Goal: Task Accomplishment & Management: Use online tool/utility

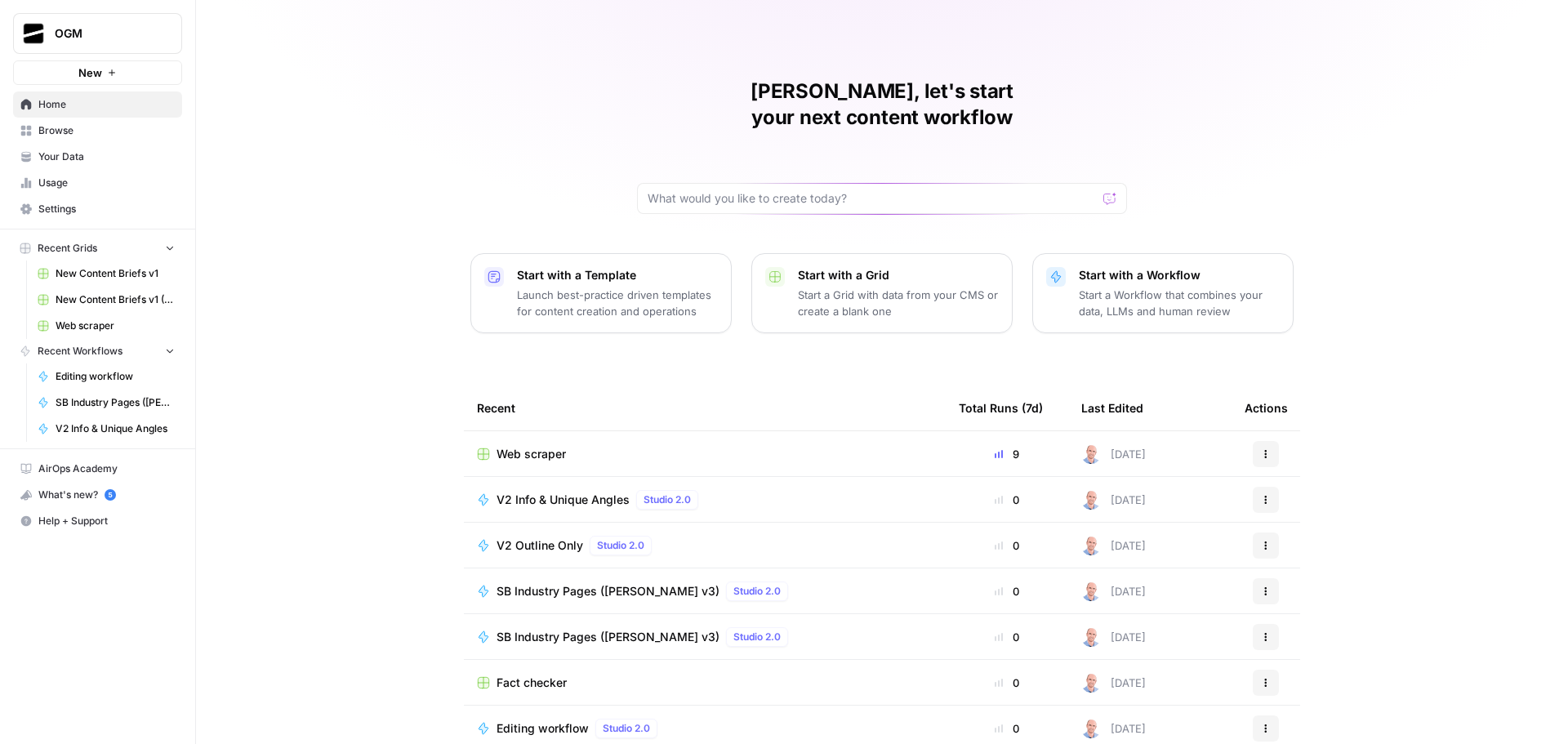
click at [103, 131] on span "Browse" at bounding box center [106, 130] width 137 height 14
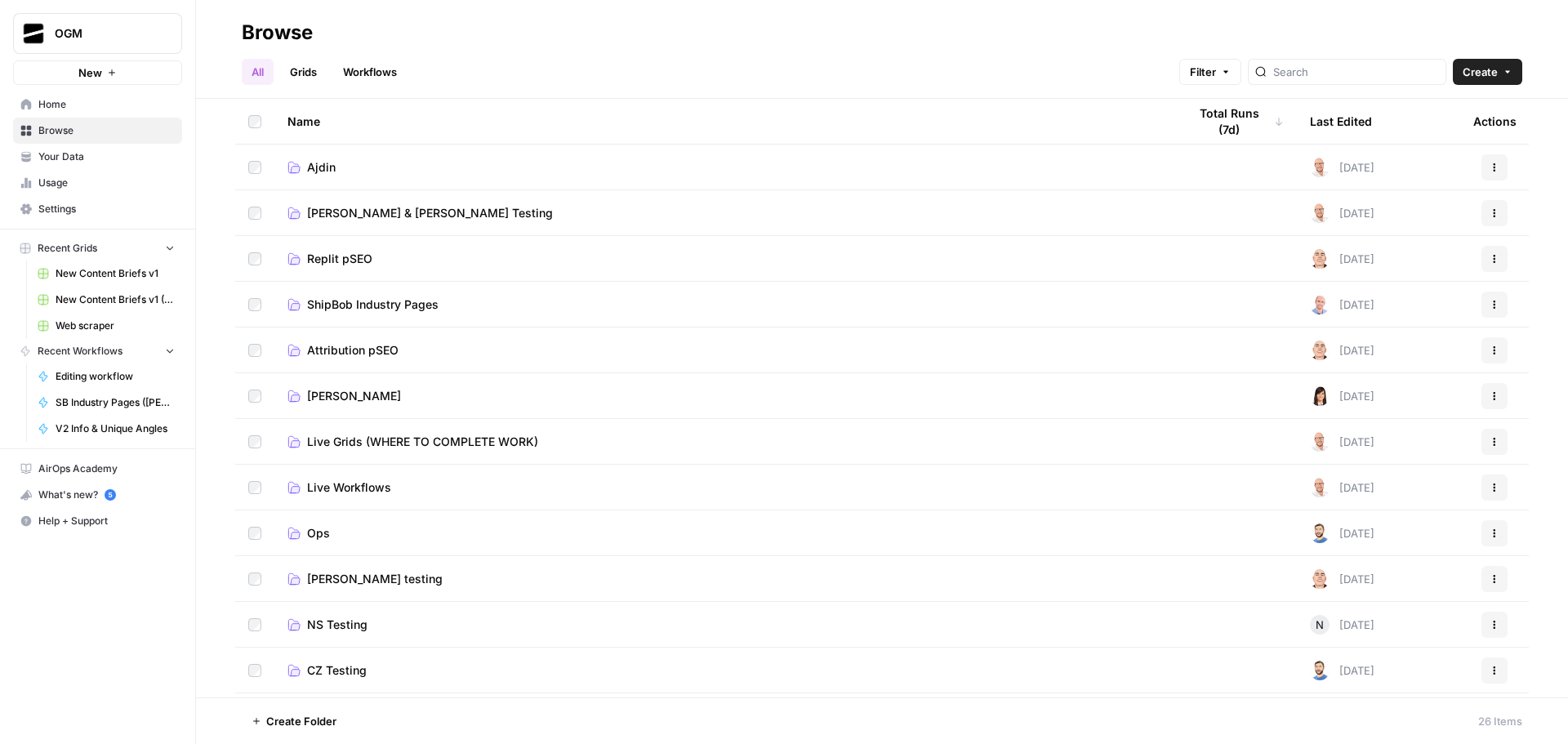
click at [321, 170] on span "Ajdin" at bounding box center [321, 167] width 29 height 16
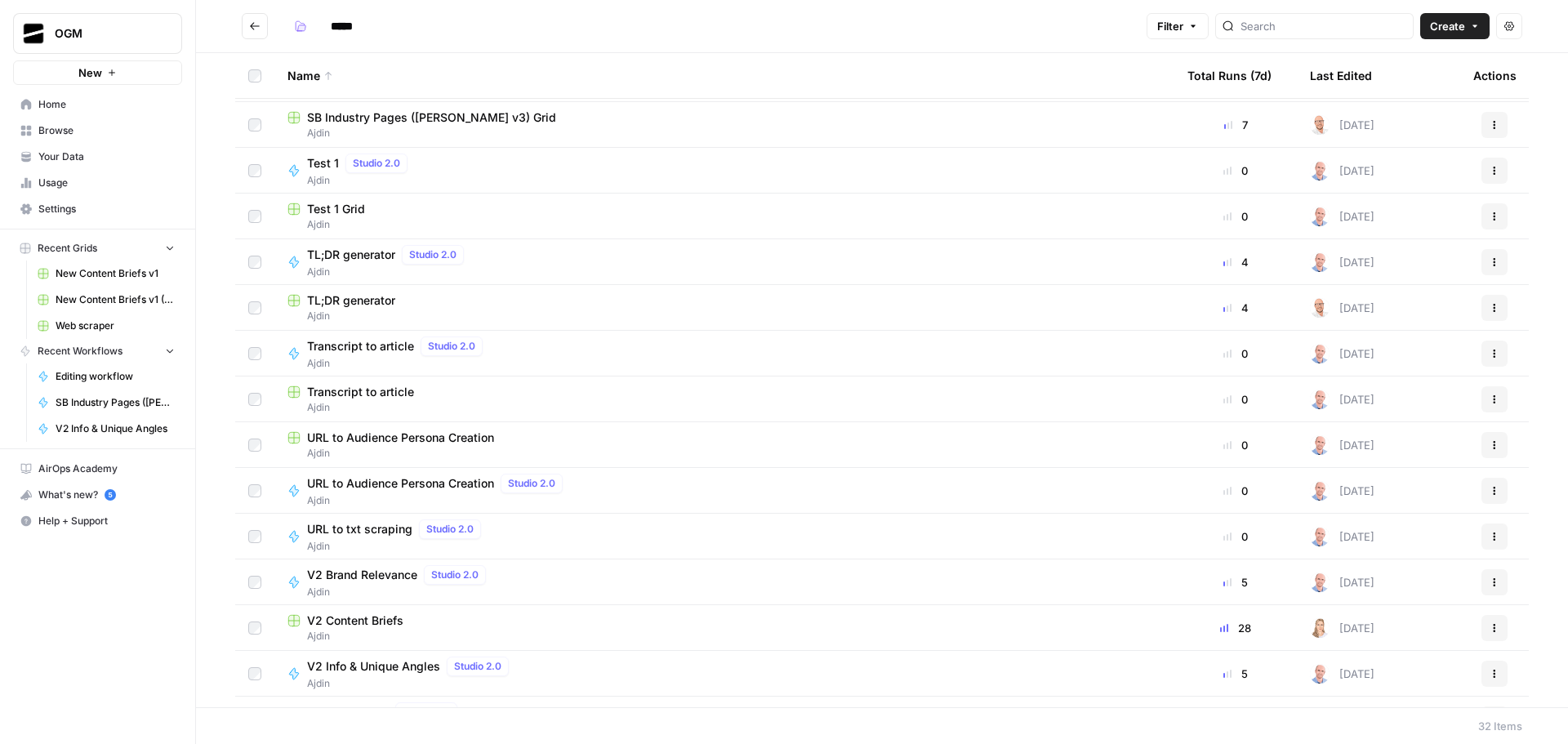
scroll to position [490, 0]
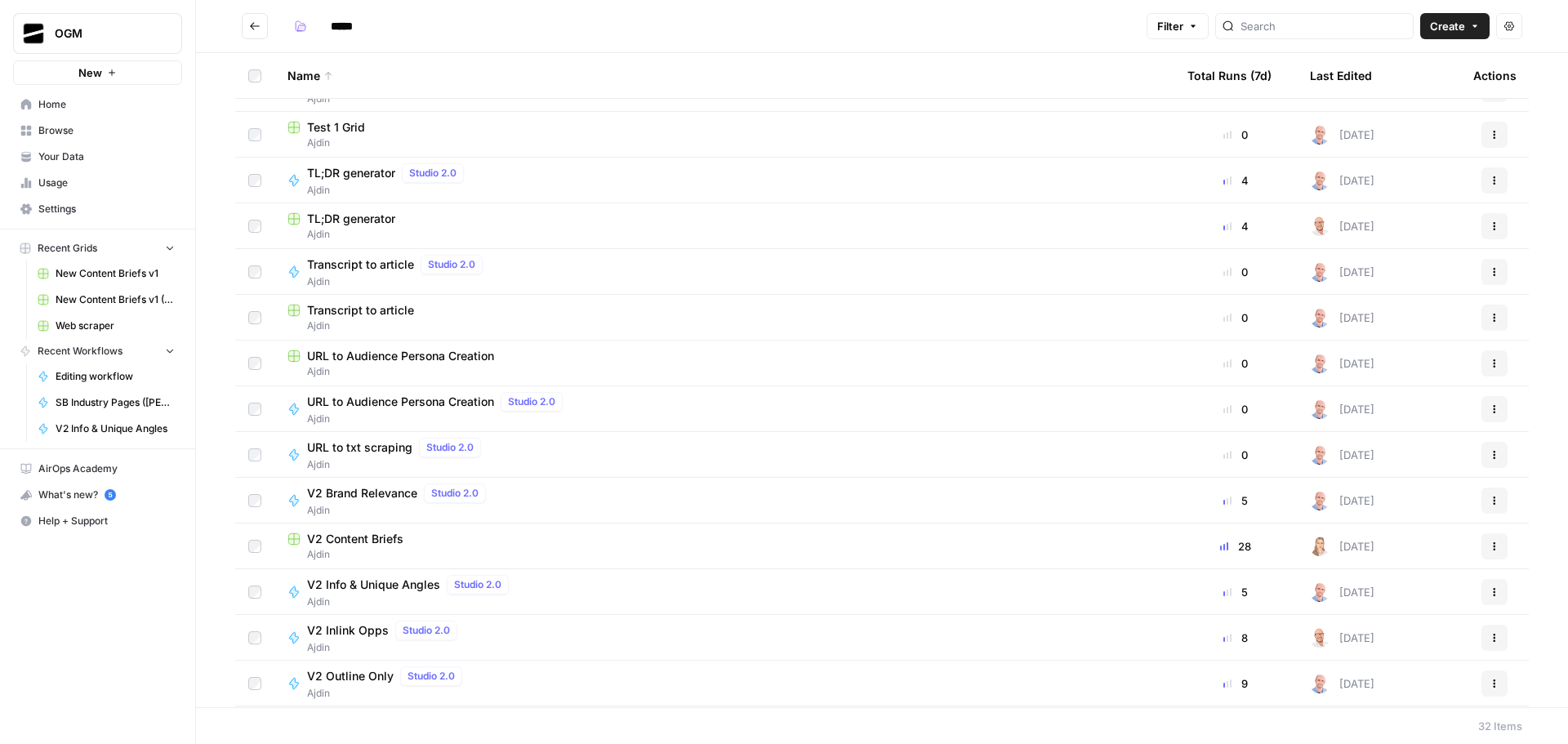
click at [346, 535] on span "V2 Content Briefs" at bounding box center [355, 539] width 97 height 16
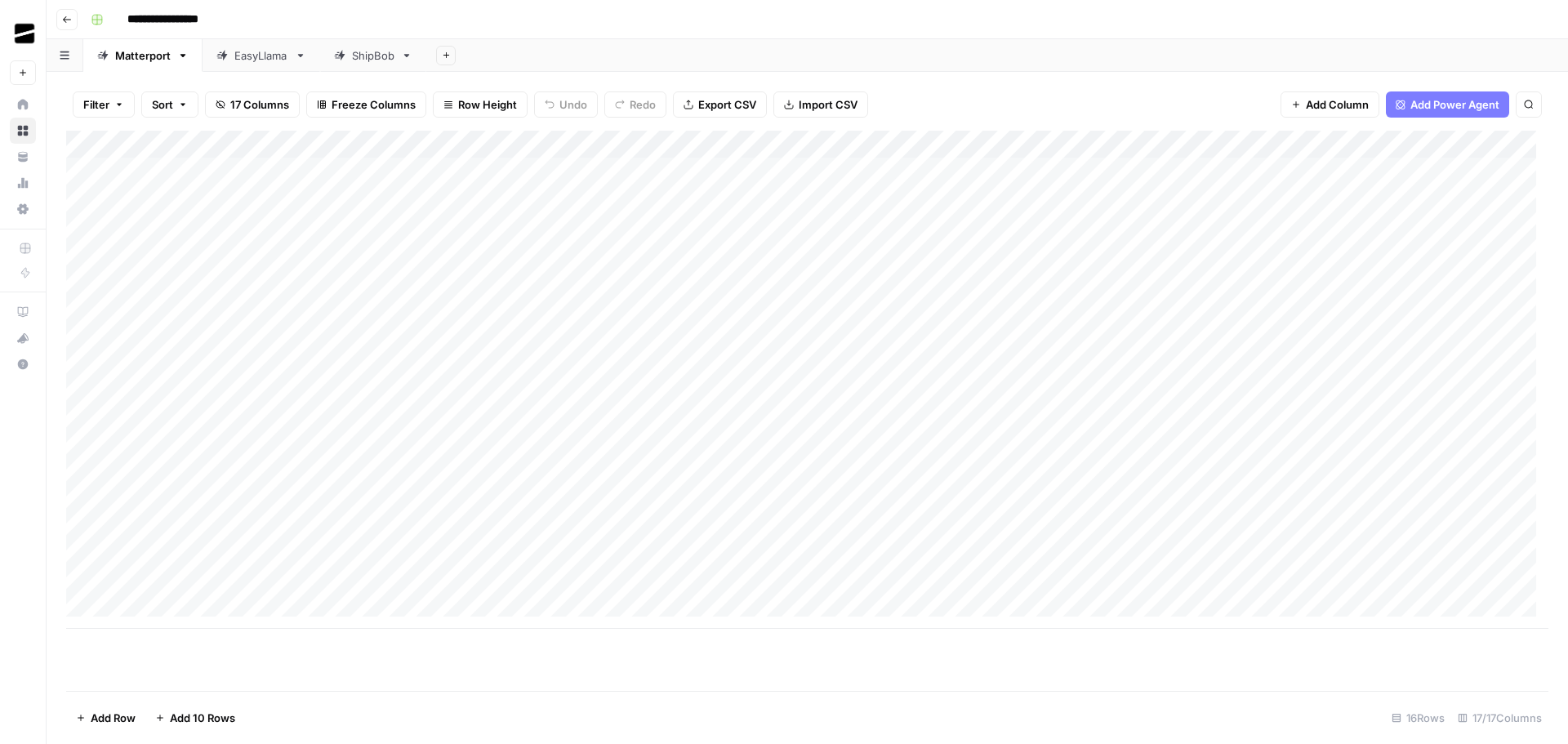
click at [736, 38] on header "**********" at bounding box center [807, 20] width 1521 height 39
click at [1248, 143] on div "Add Column" at bounding box center [806, 379] width 1482 height 498
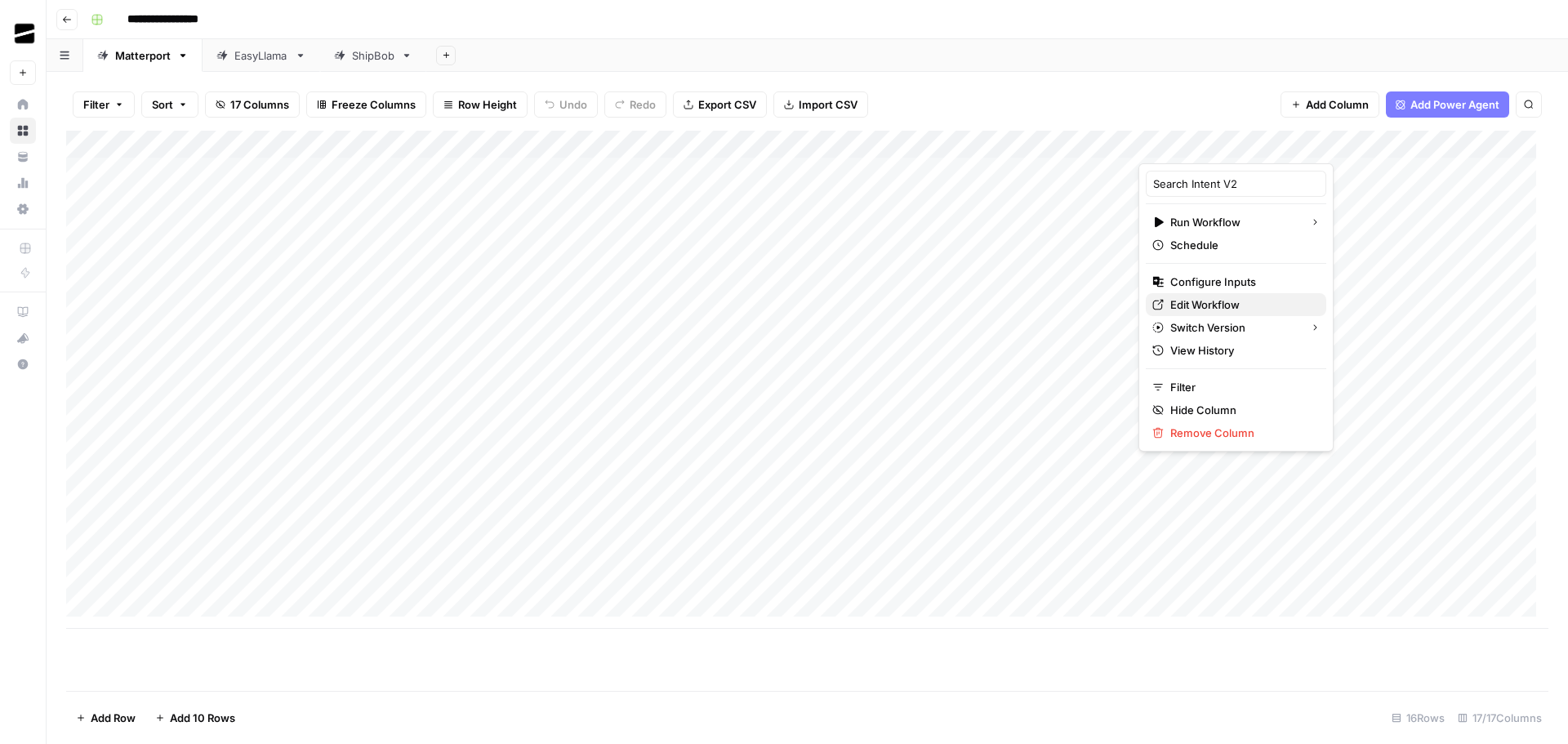
click at [1235, 304] on span "Edit Workflow" at bounding box center [1242, 304] width 142 height 16
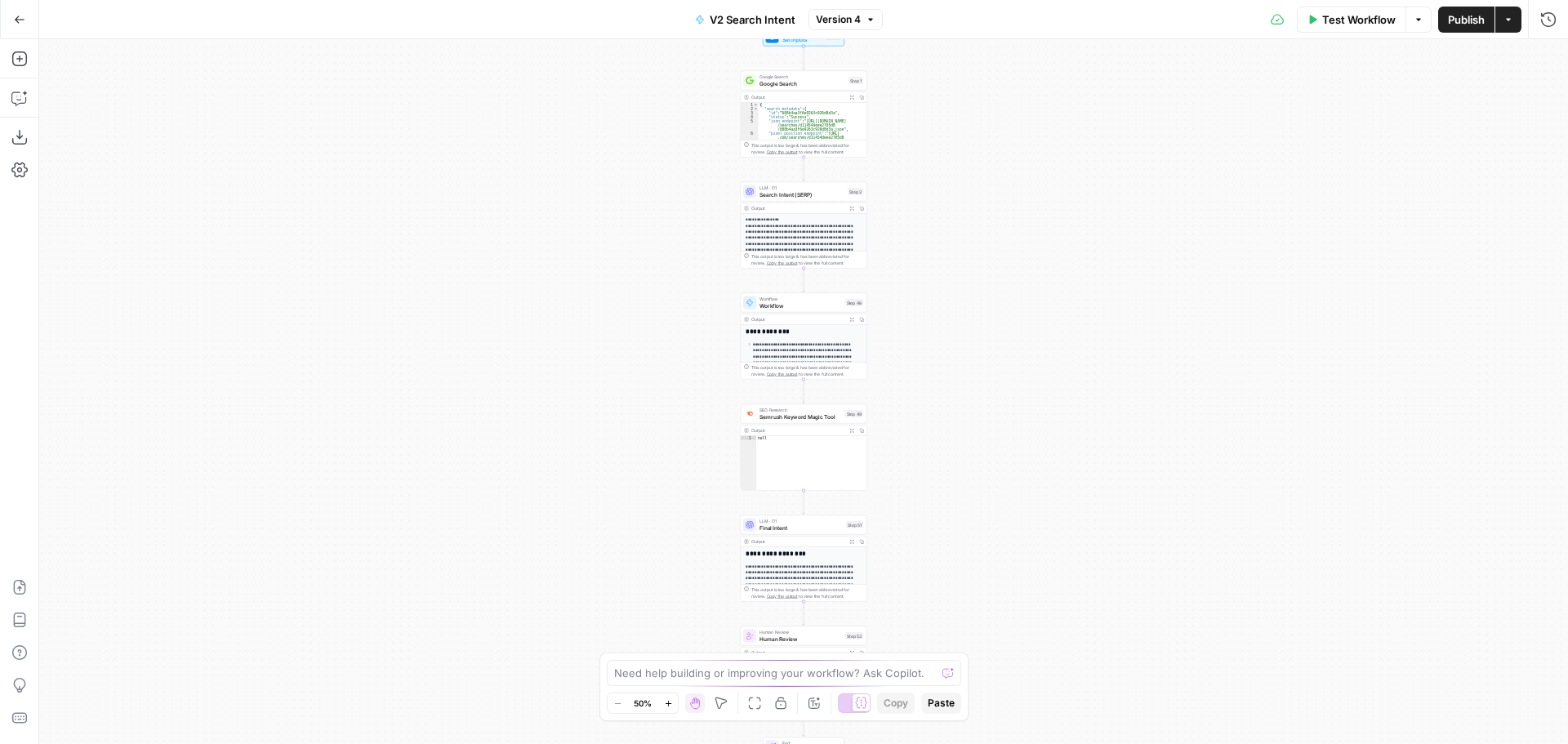
click at [1514, 28] on button "Actions" at bounding box center [1508, 20] width 26 height 26
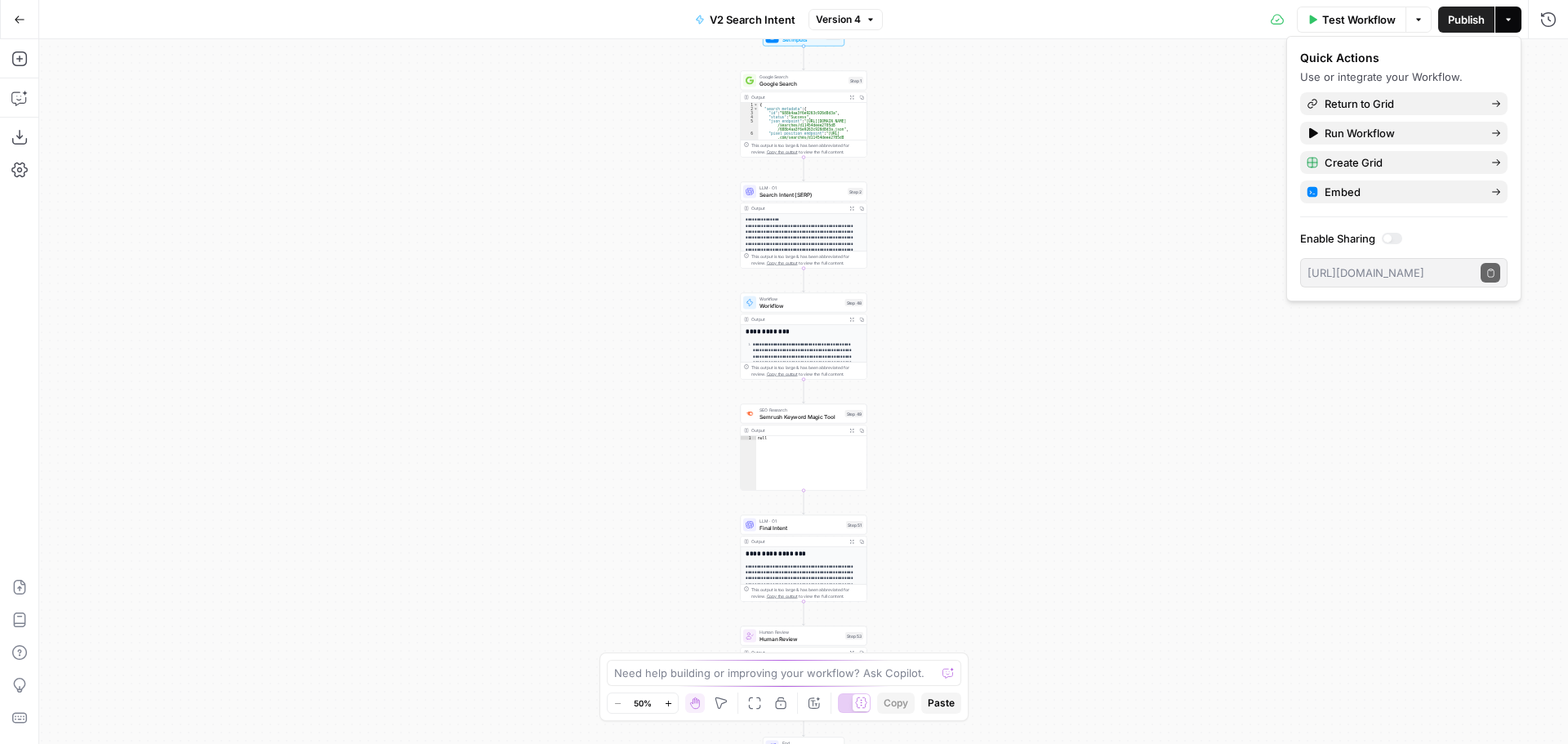
click at [1392, 239] on div at bounding box center [1392, 238] width 20 height 11
click at [1491, 277] on icon "button" at bounding box center [1490, 273] width 9 height 9
click at [1388, 238] on div at bounding box center [1392, 238] width 20 height 11
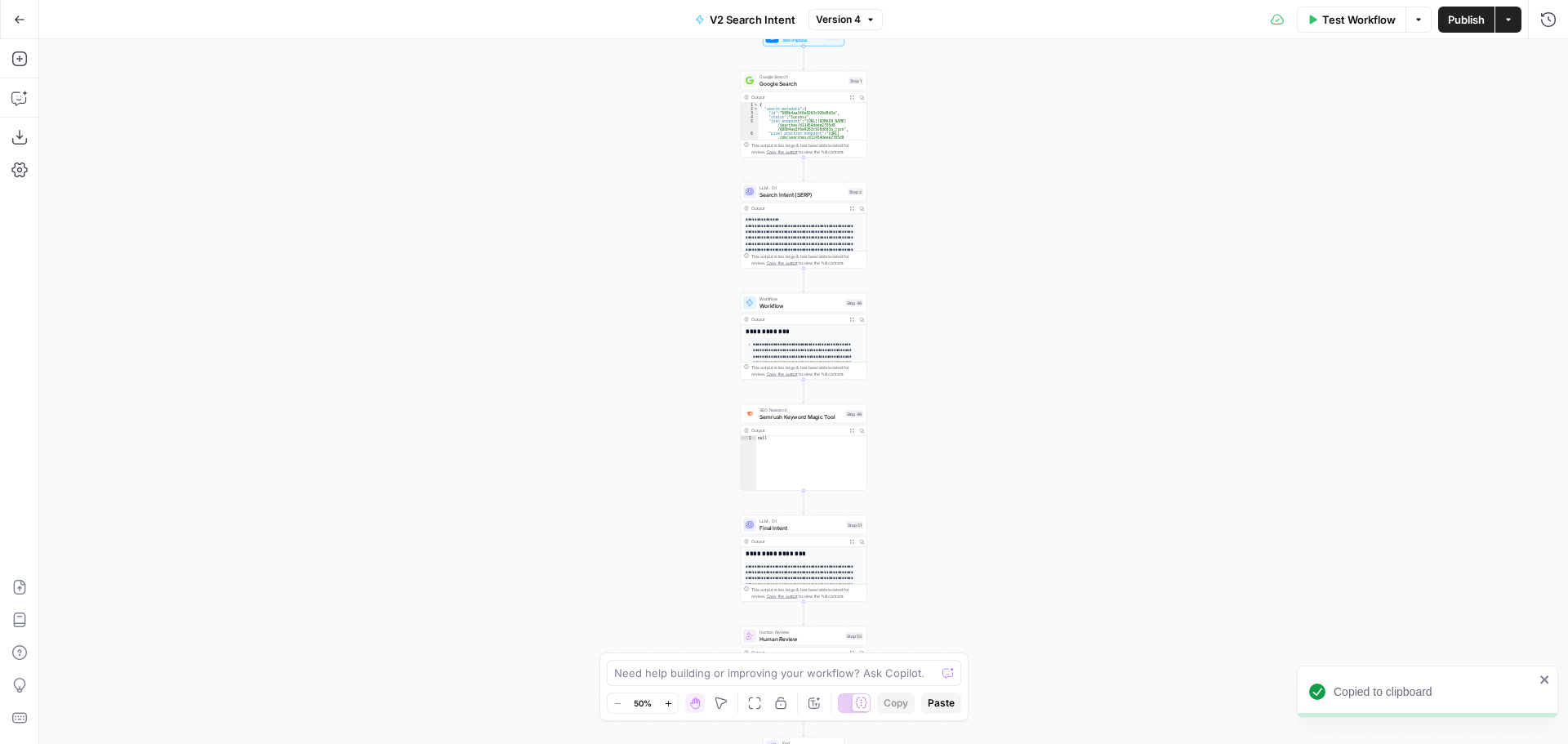
click at [1238, 171] on div "**********" at bounding box center [803, 391] width 1528 height 705
click at [1522, 22] on div "Test Workflow Options Publish Actions Run History" at bounding box center [1225, 19] width 685 height 38
click at [1511, 20] on icon "button" at bounding box center [1508, 20] width 10 height 10
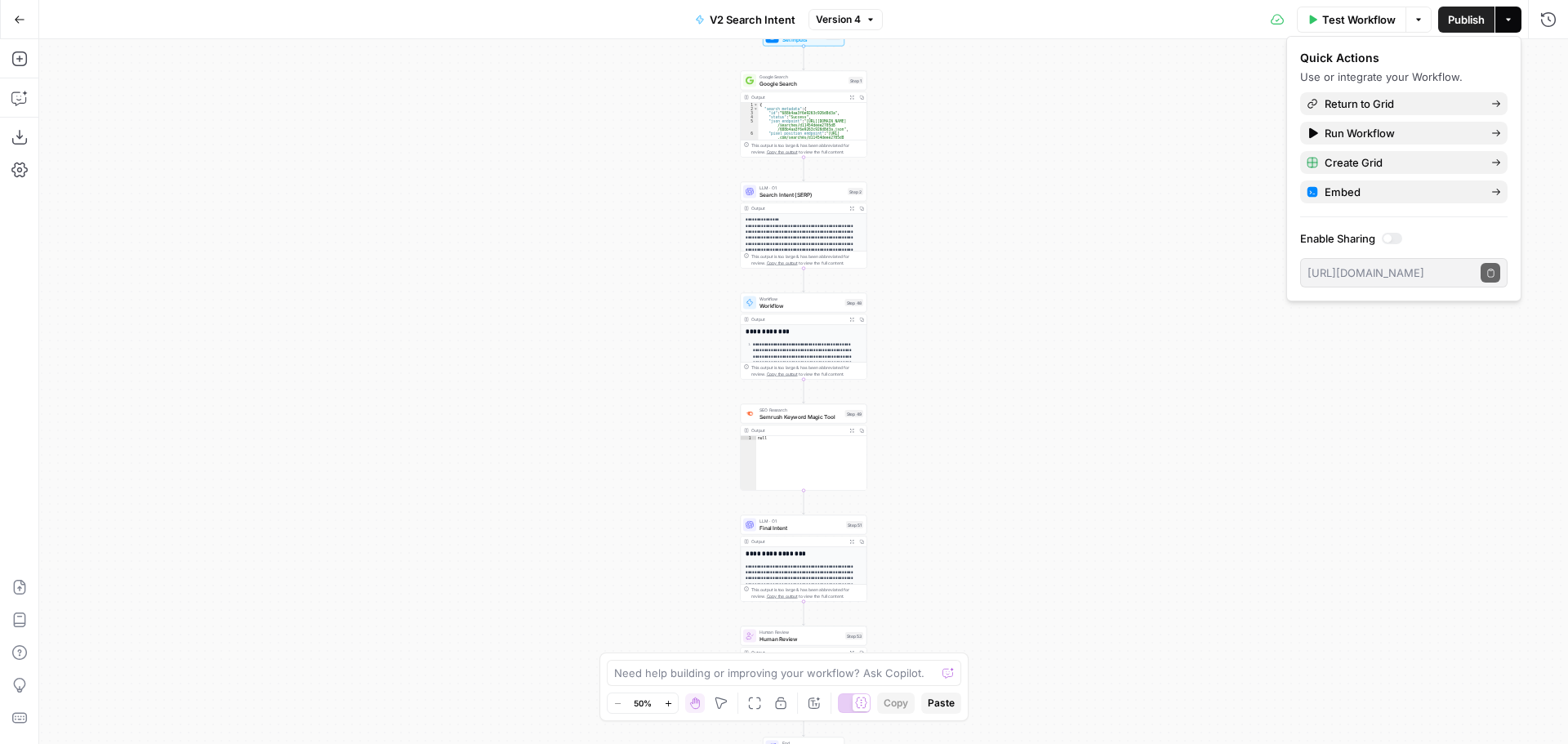
click at [1212, 99] on div "**********" at bounding box center [803, 391] width 1528 height 705
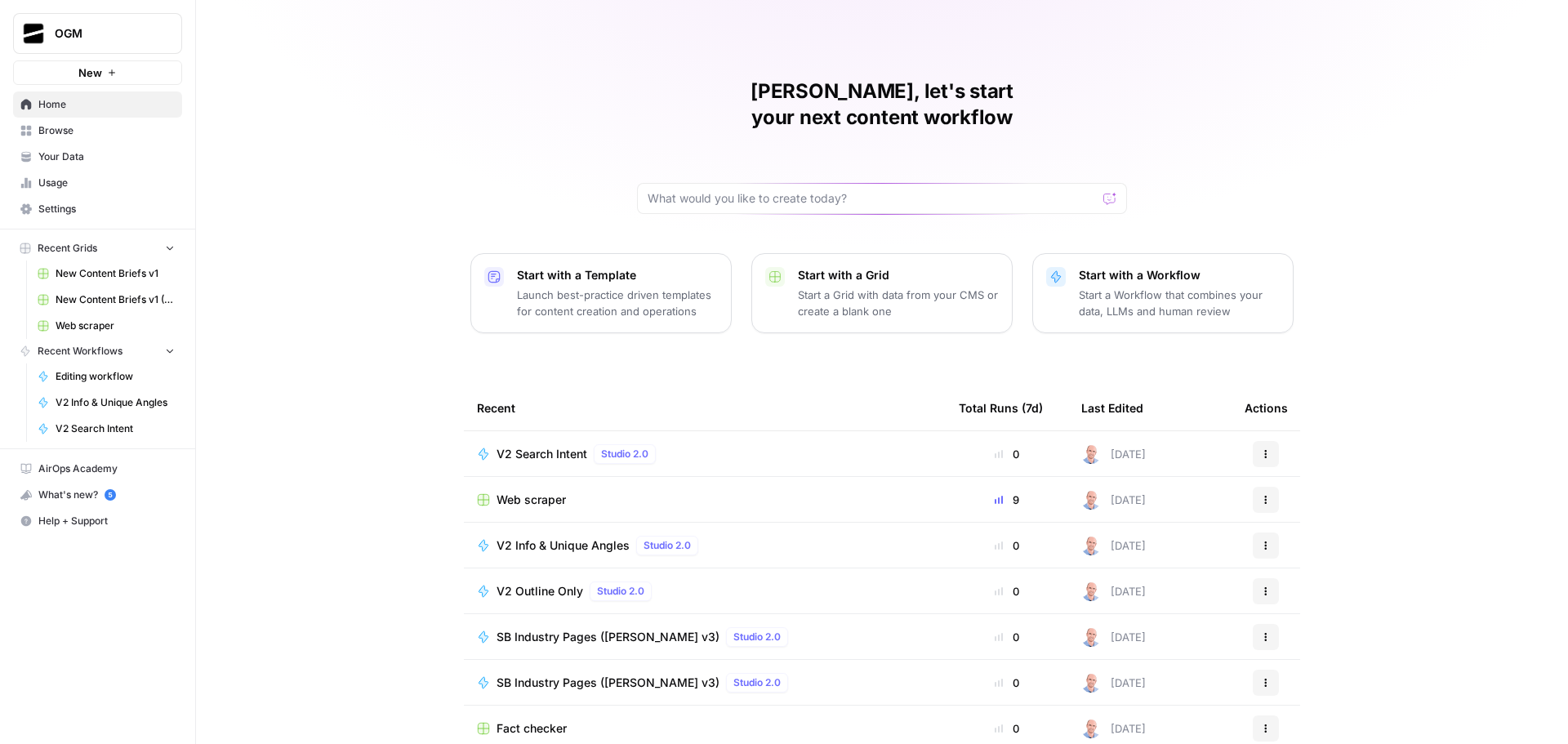
click at [86, 129] on span "Browse" at bounding box center [106, 130] width 137 height 14
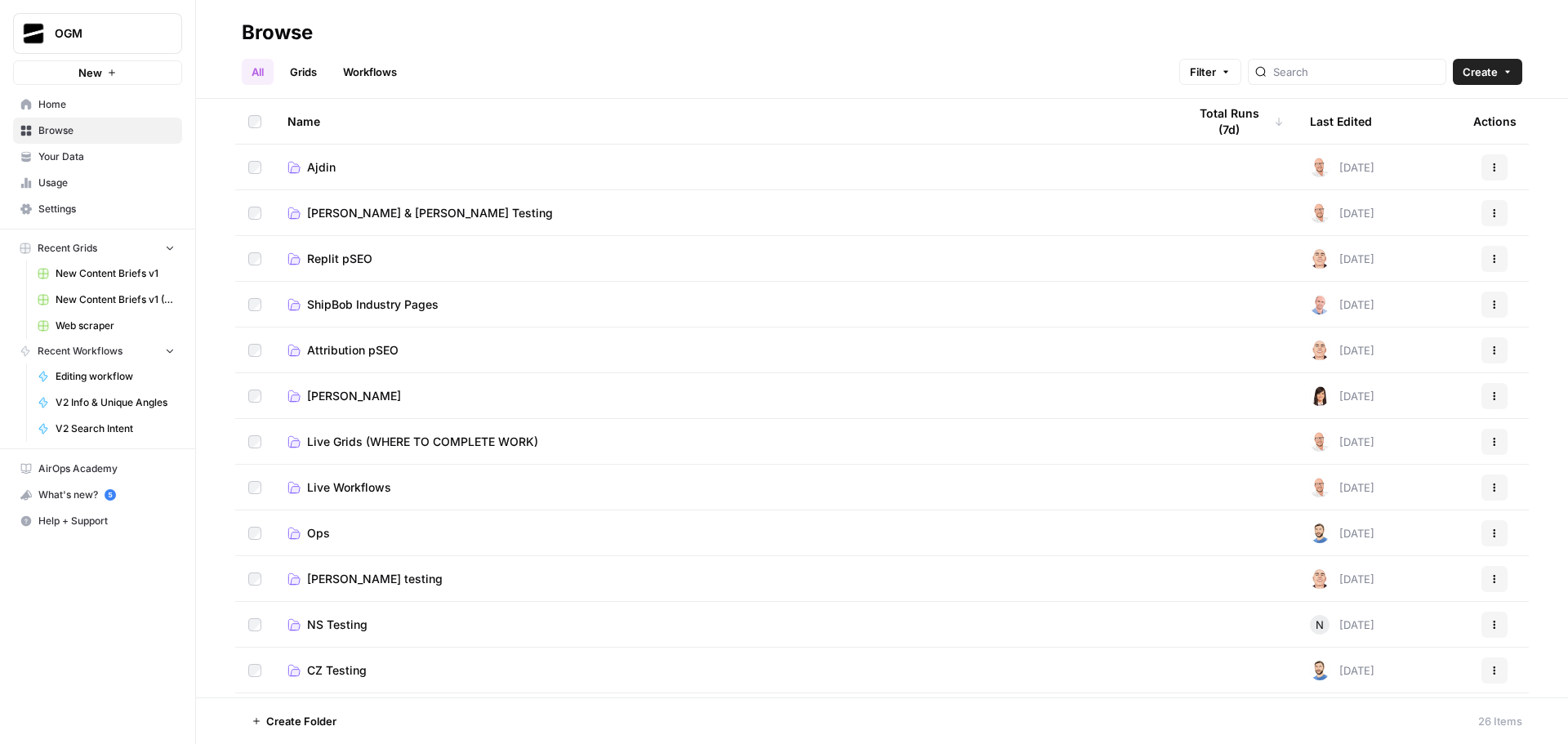
click at [318, 160] on span "Ajdin" at bounding box center [321, 167] width 29 height 16
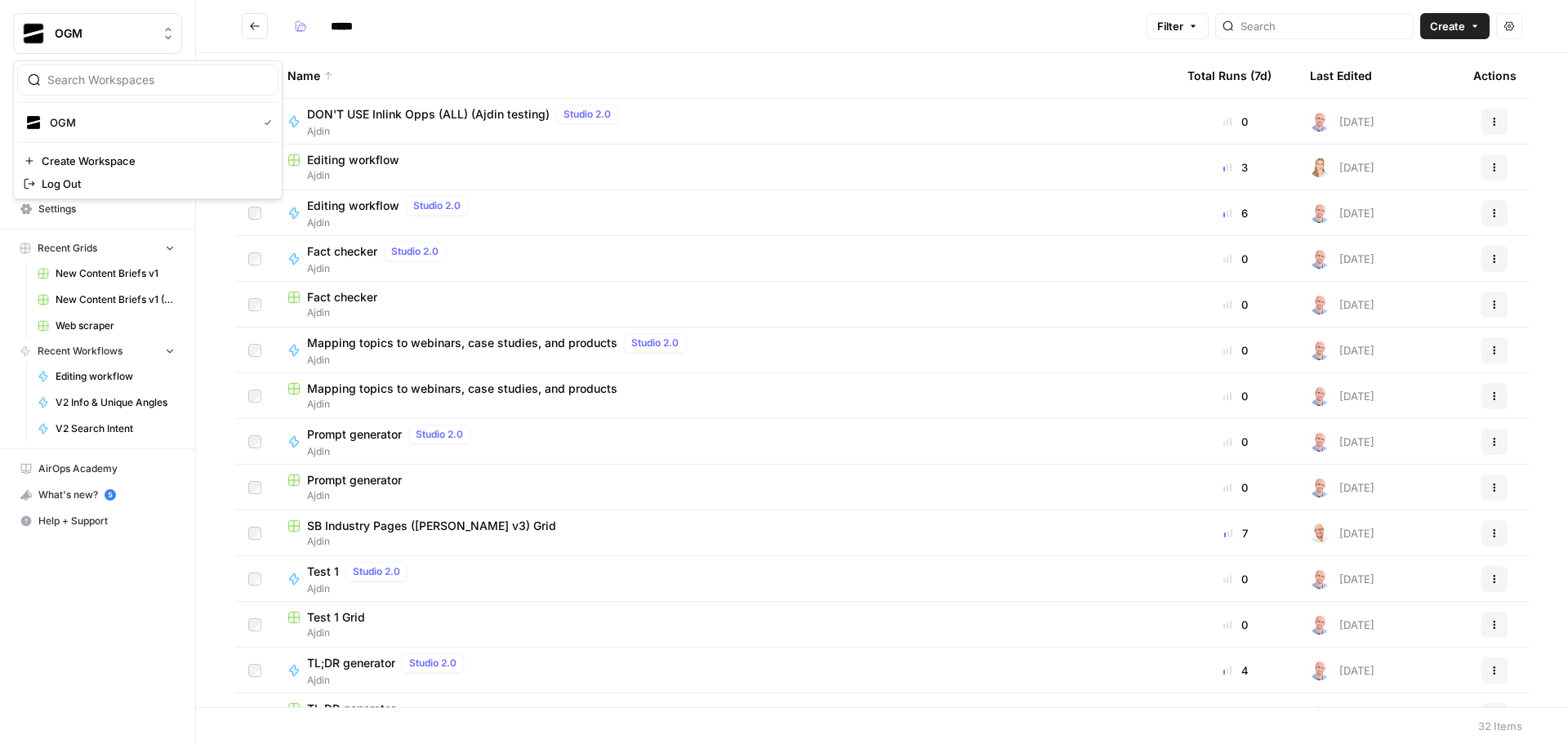
click at [114, 28] on span "OGM" at bounding box center [104, 33] width 98 height 16
click at [520, 17] on h2 "*****" at bounding box center [690, 25] width 898 height 26
click at [1481, 175] on button "Actions" at bounding box center [1493, 167] width 26 height 26
click at [916, 7] on header "***** Filter Create Actions" at bounding box center [881, 26] width 1371 height 53
click at [99, 205] on span "Settings" at bounding box center [106, 209] width 137 height 14
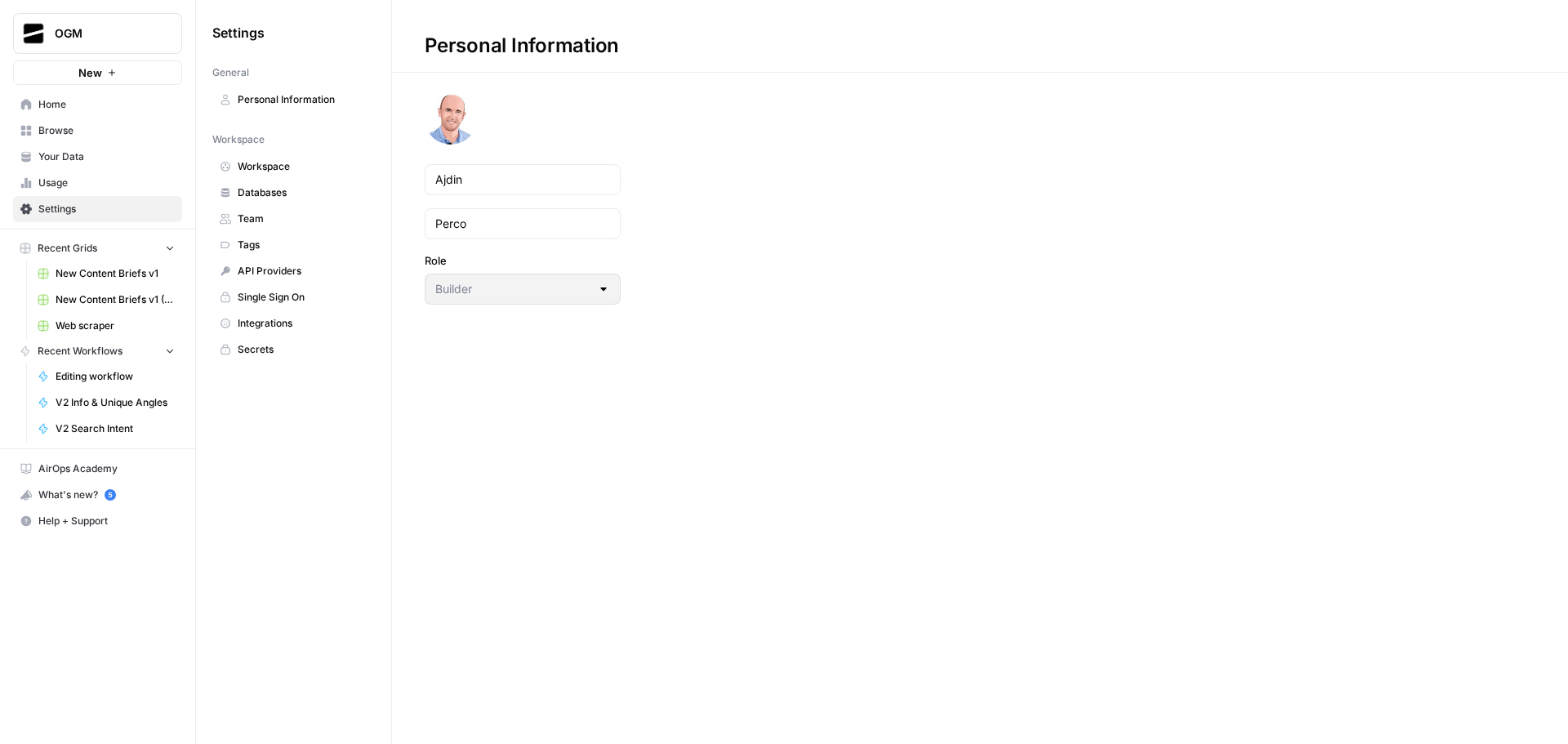
click at [311, 166] on span "Workspace" at bounding box center [302, 166] width 130 height 14
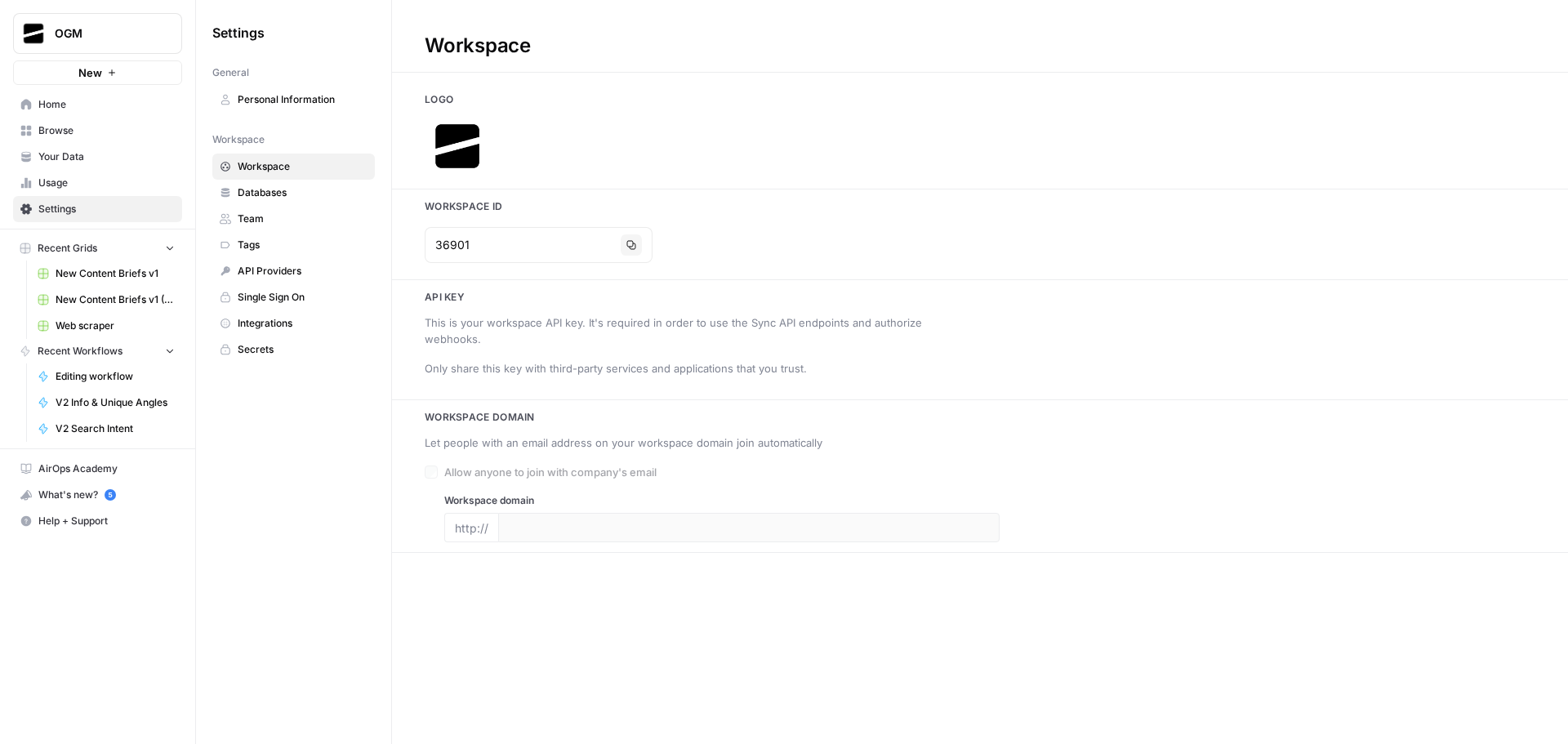
type input "https://www.marketingog.com/"
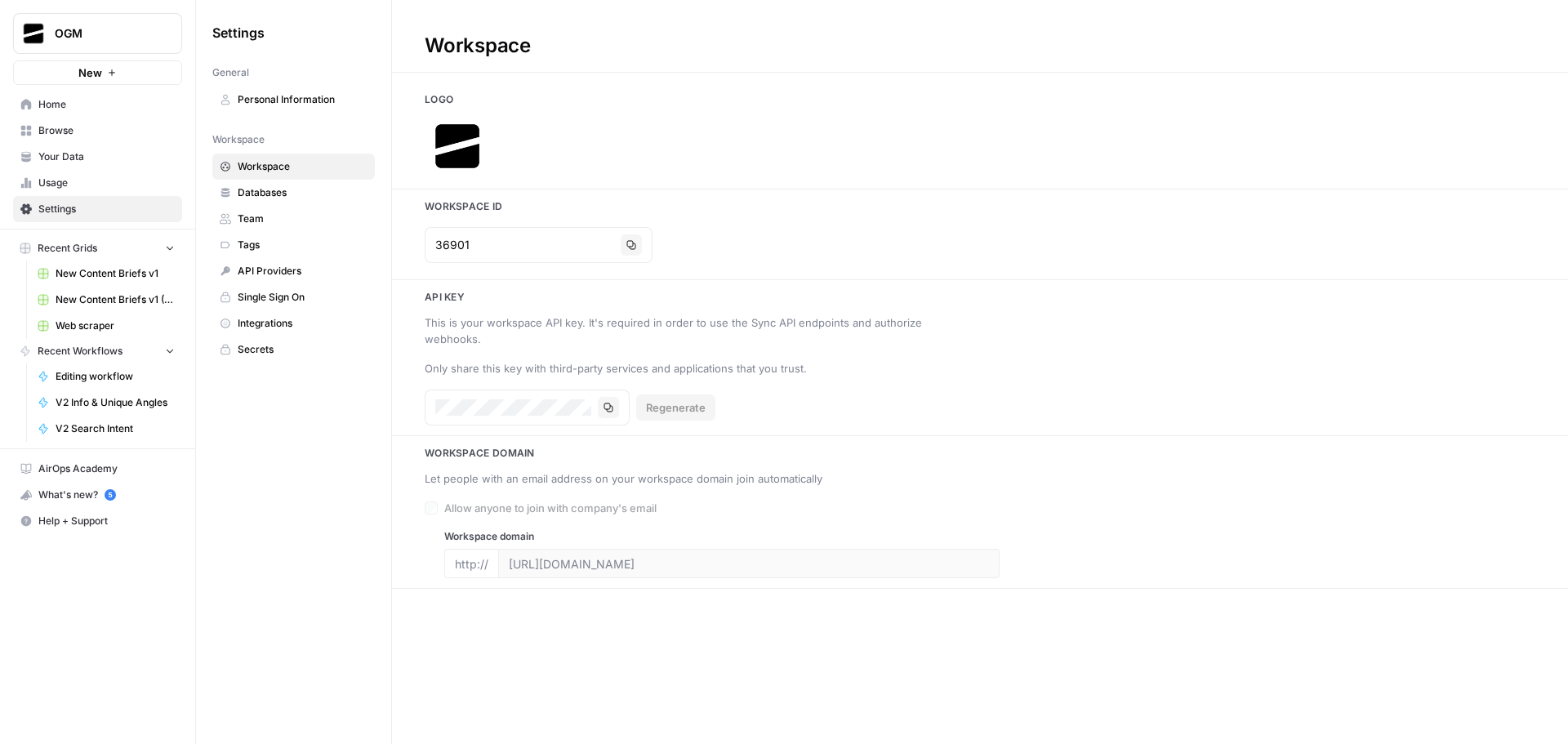
click at [271, 225] on span "Team" at bounding box center [302, 218] width 130 height 14
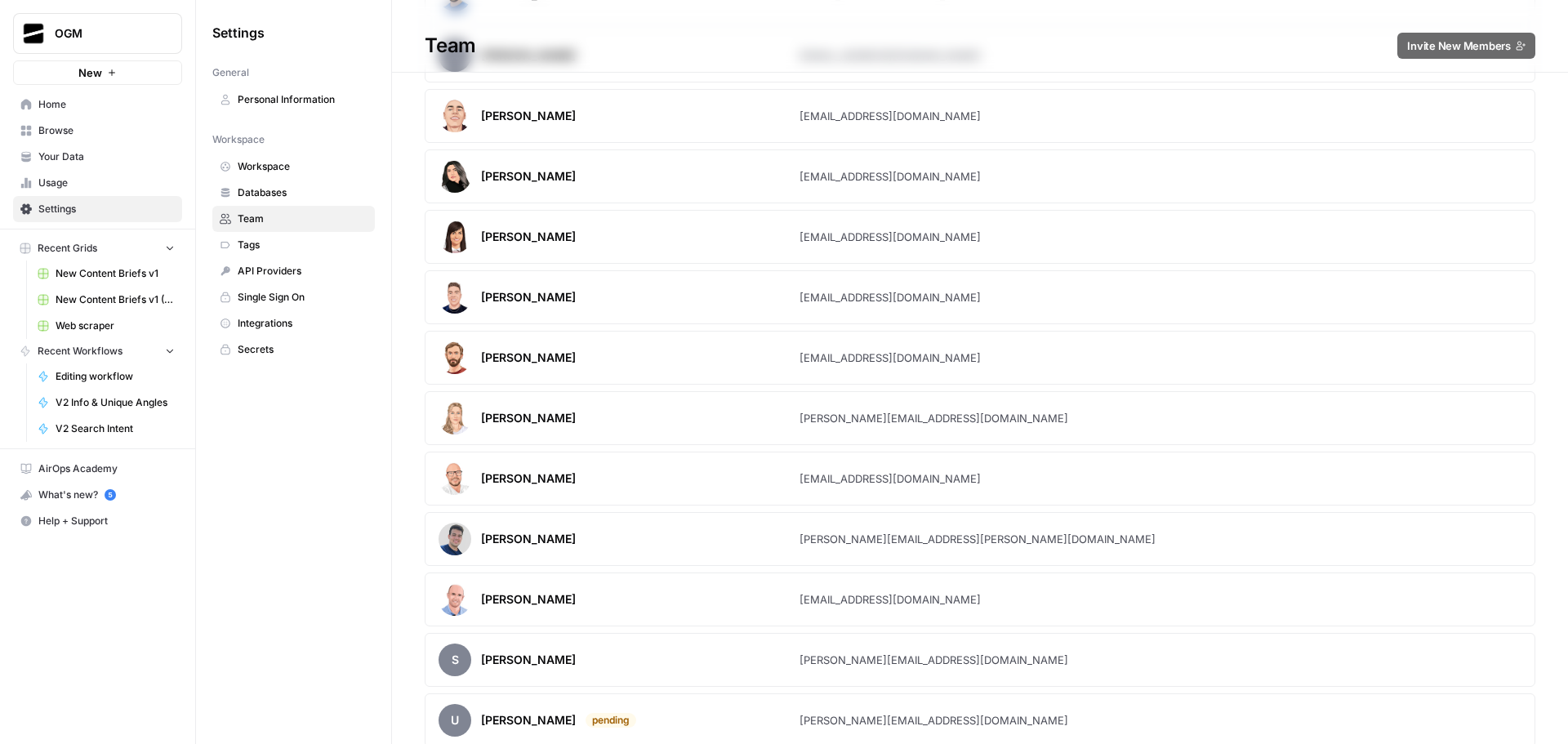
scroll to position [255, 0]
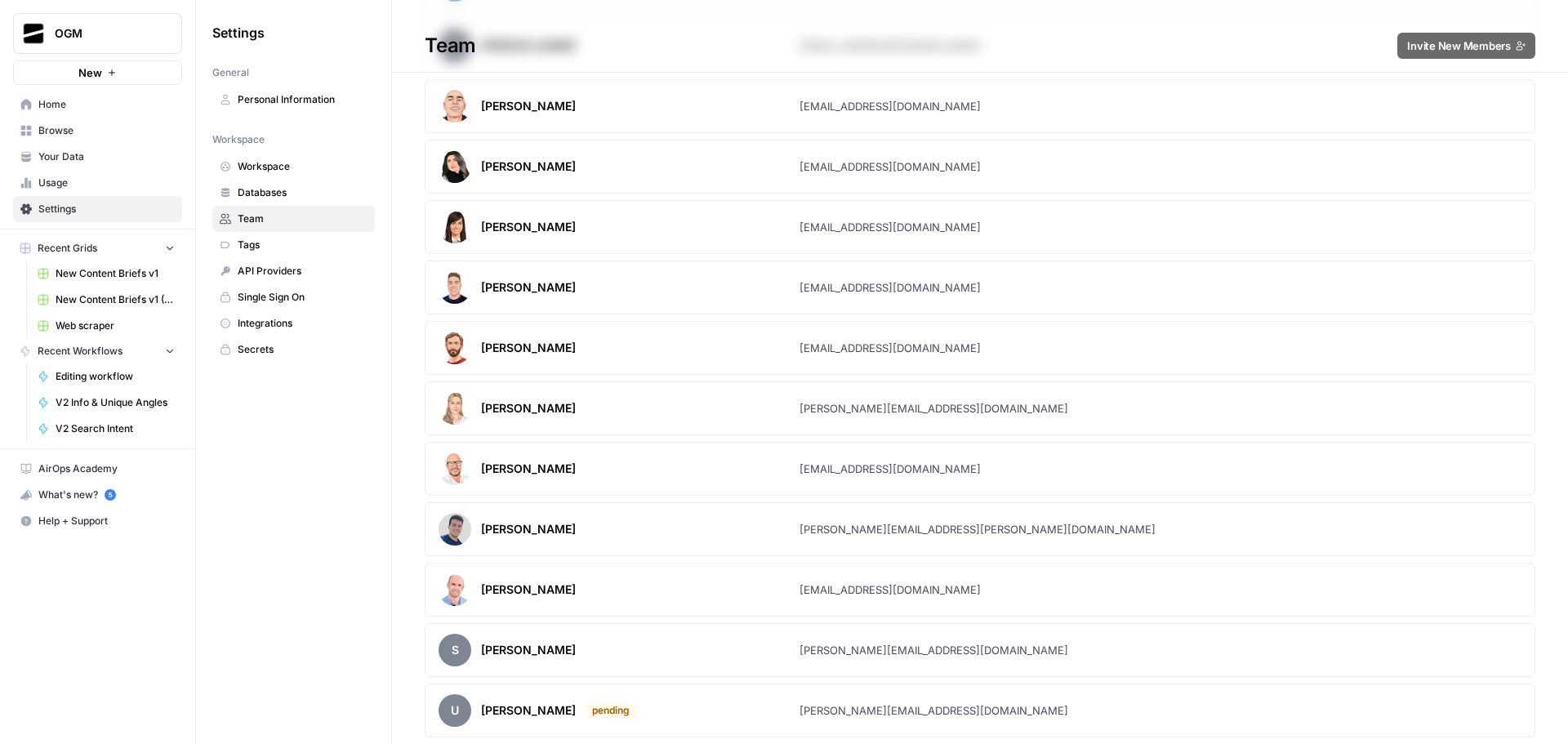
drag, startPoint x: 481, startPoint y: 534, endPoint x: 613, endPoint y: 534, distance: 132.0
click at [613, 534] on div "Nicholas Cabral" at bounding box center [619, 529] width 361 height 33
click at [620, 514] on div "Nicholas Cabral" at bounding box center [619, 529] width 361 height 33
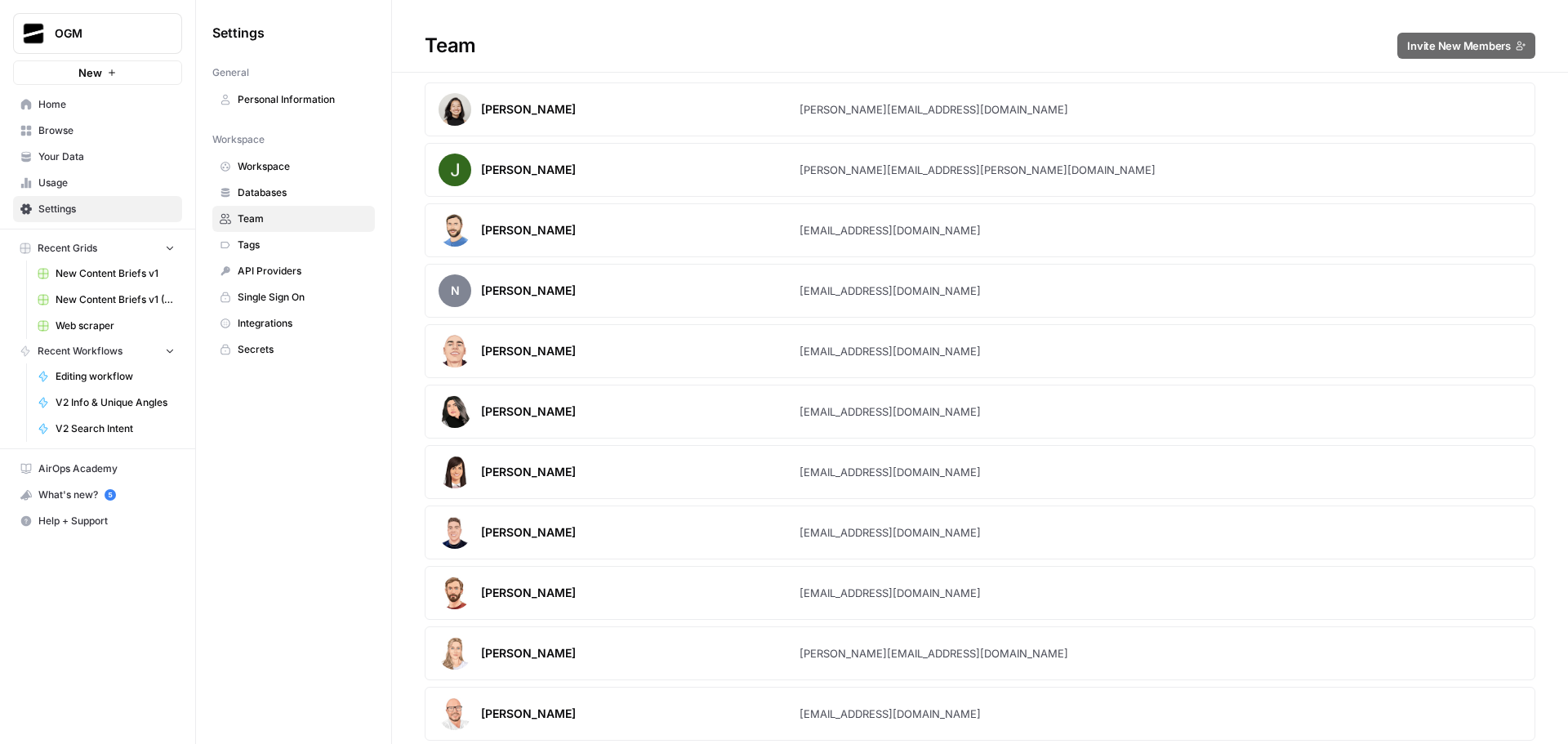
scroll to position [0, 0]
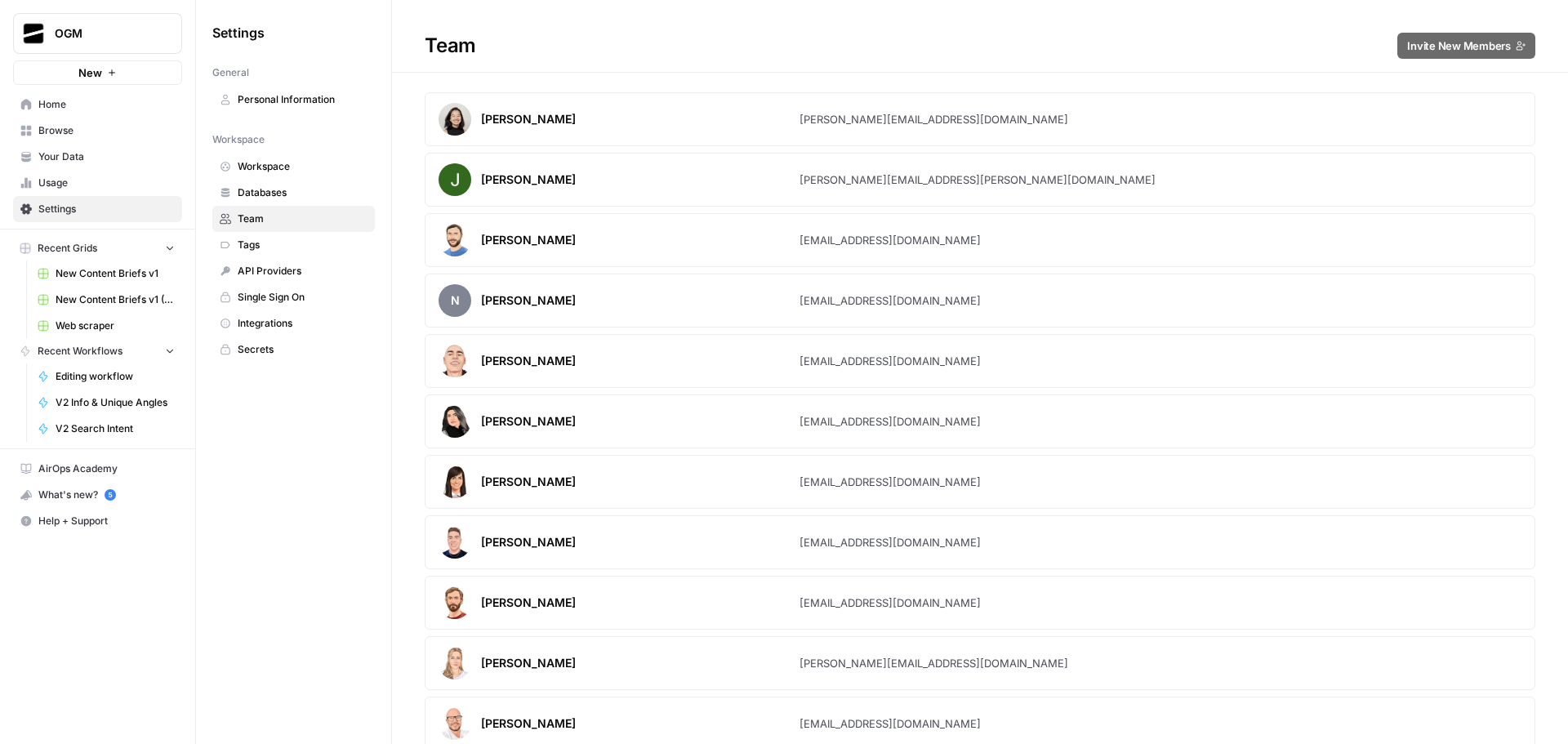
click at [301, 197] on span "Databases" at bounding box center [302, 193] width 130 height 14
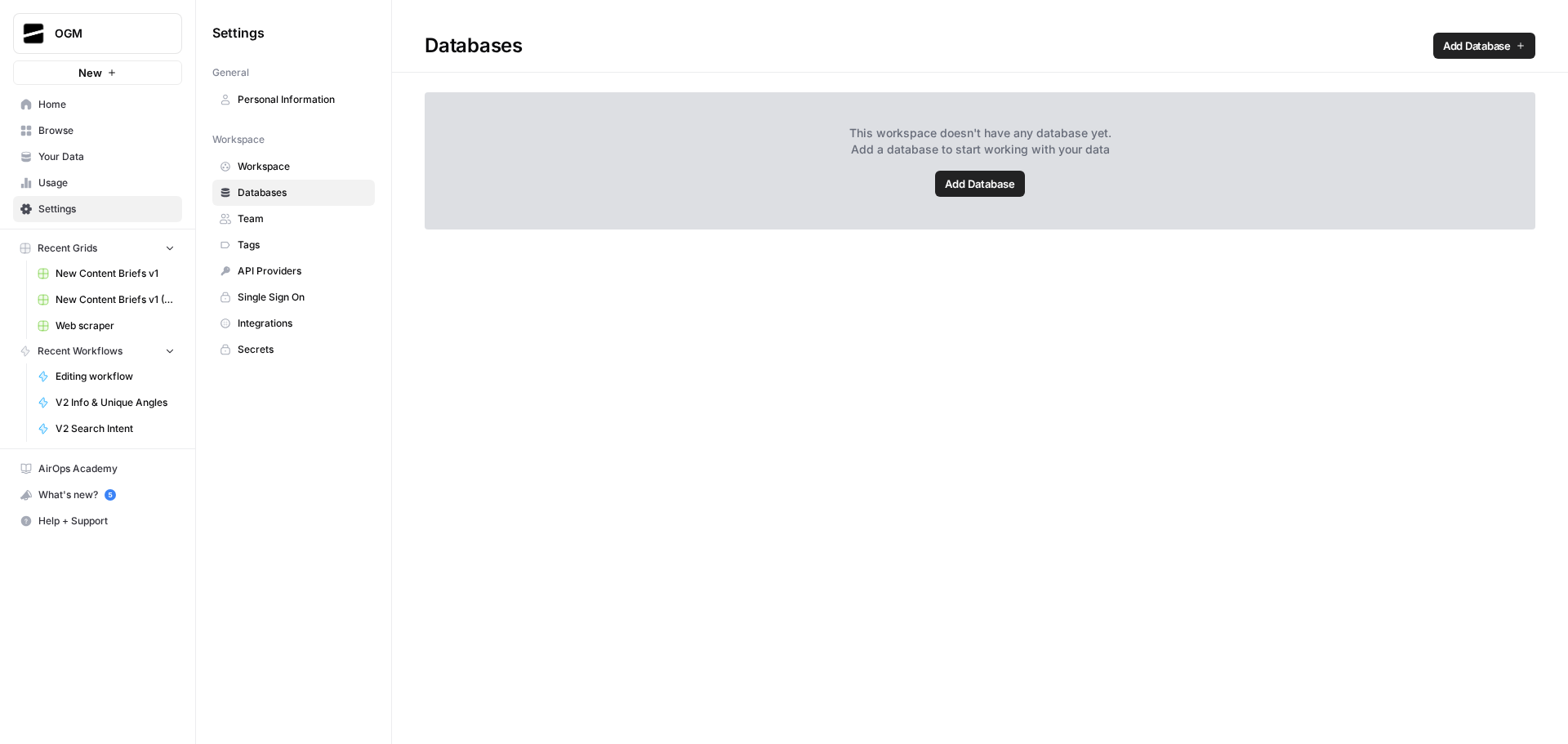
click at [301, 171] on span "Workspace" at bounding box center [302, 166] width 130 height 14
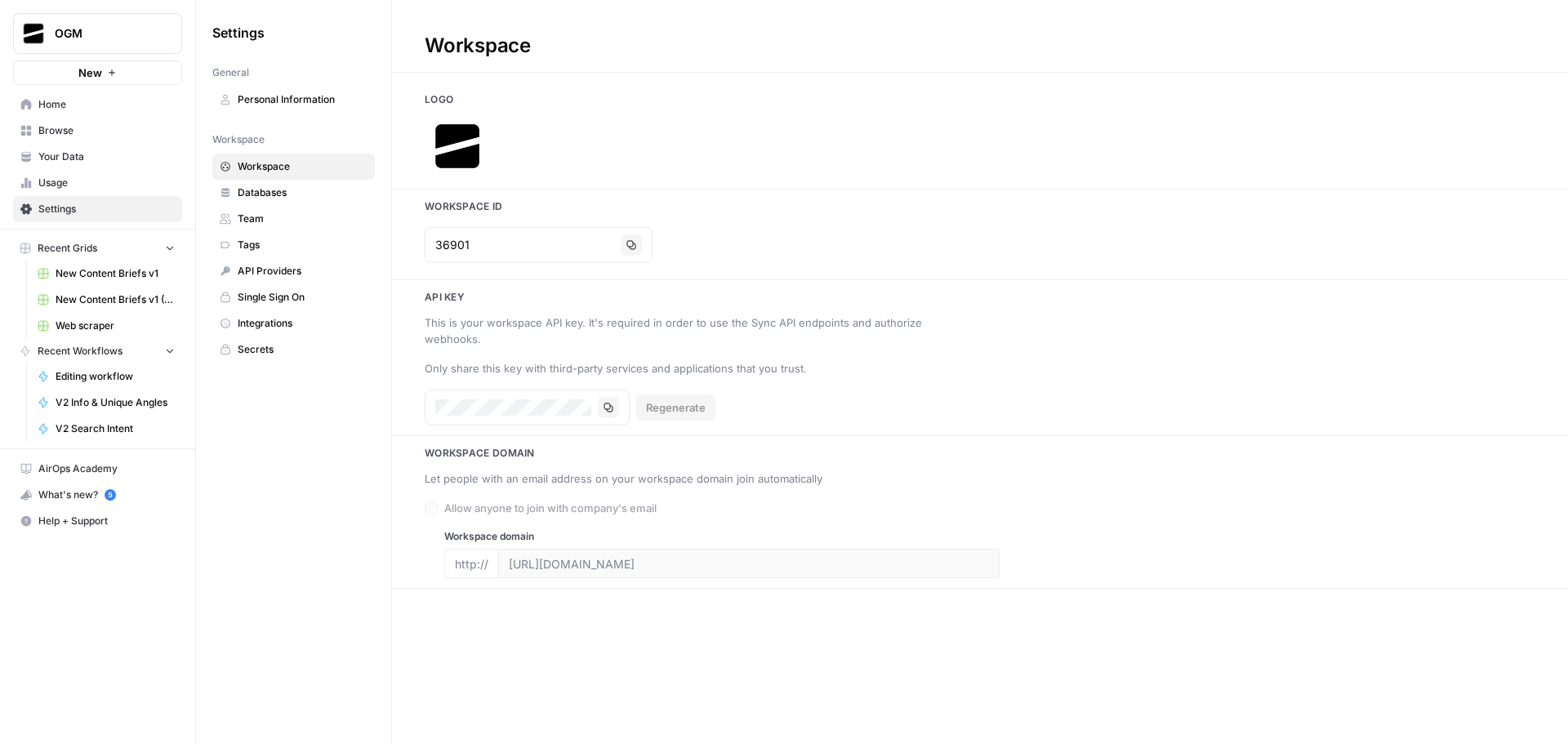
click at [296, 95] on span "Personal Information" at bounding box center [302, 99] width 130 height 14
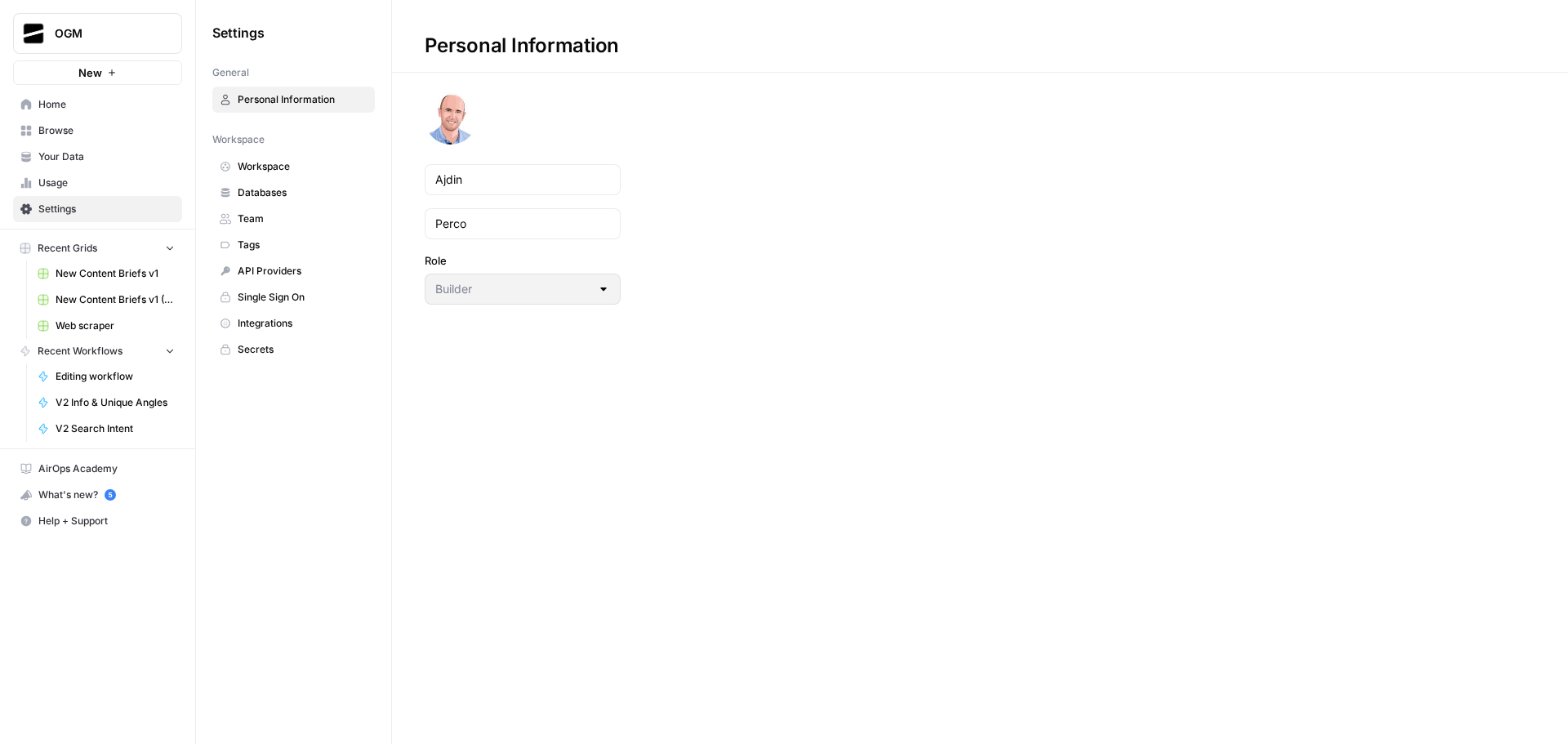
click at [292, 213] on span "Team" at bounding box center [302, 218] width 130 height 14
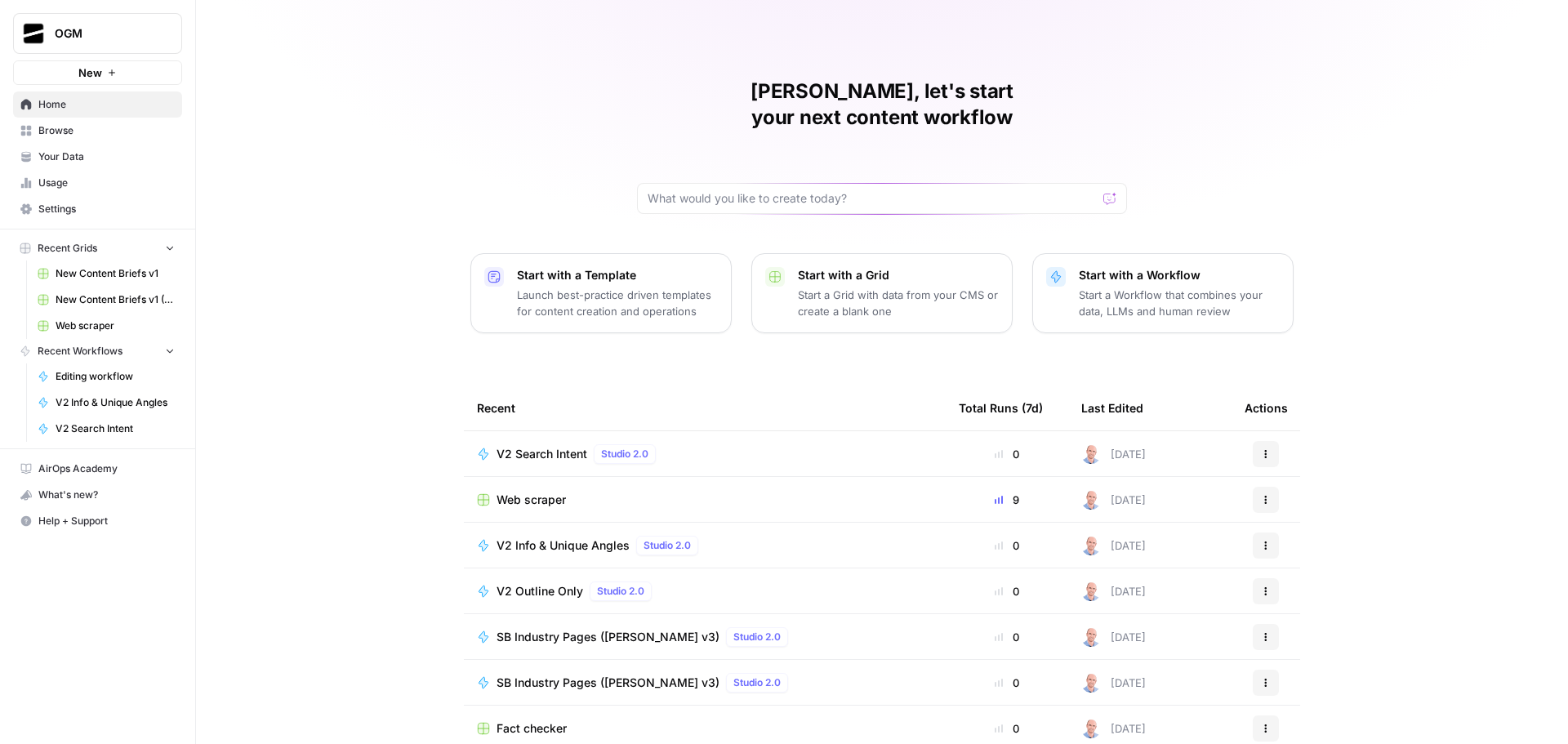
scroll to position [8, 0]
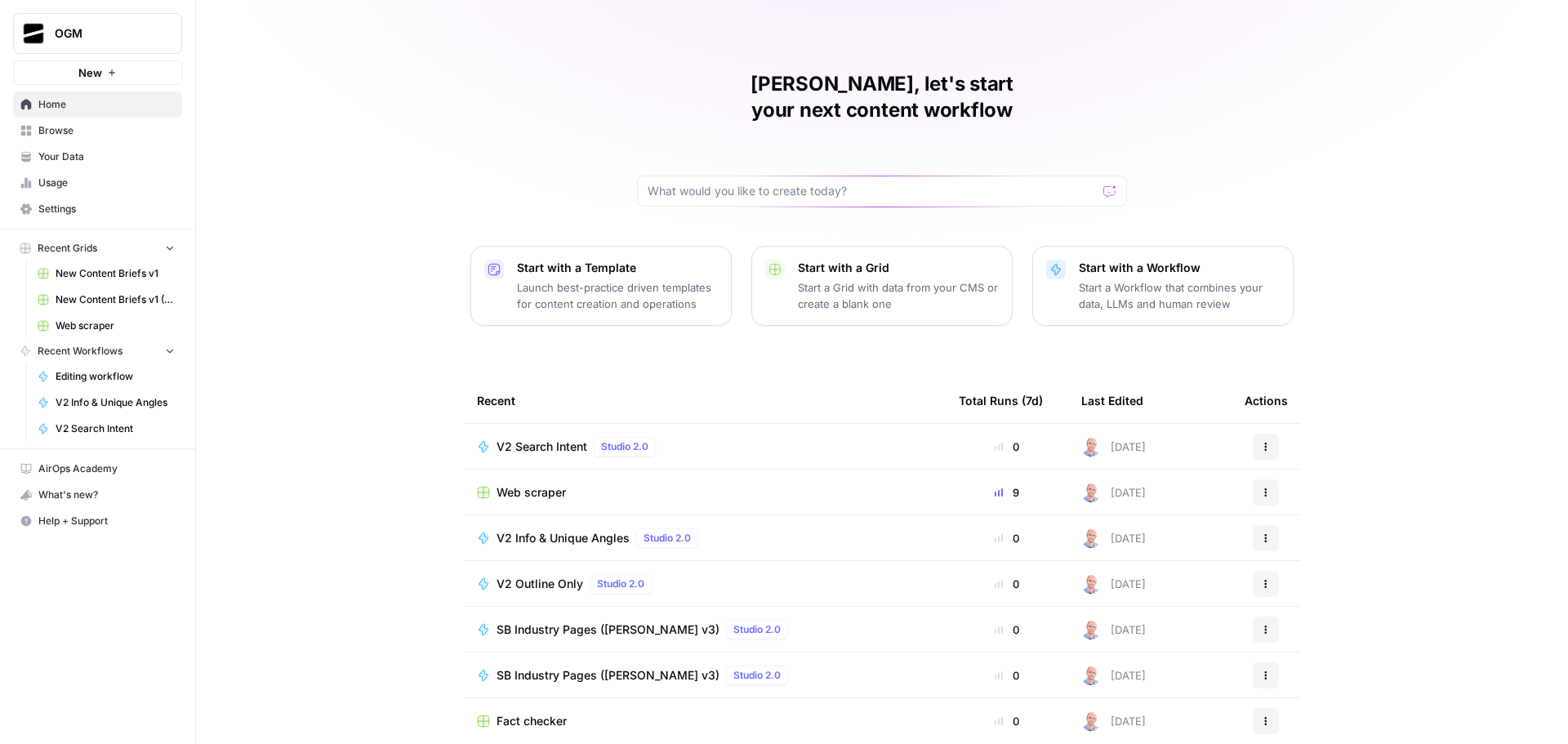
click at [99, 127] on span "Browse" at bounding box center [106, 130] width 137 height 14
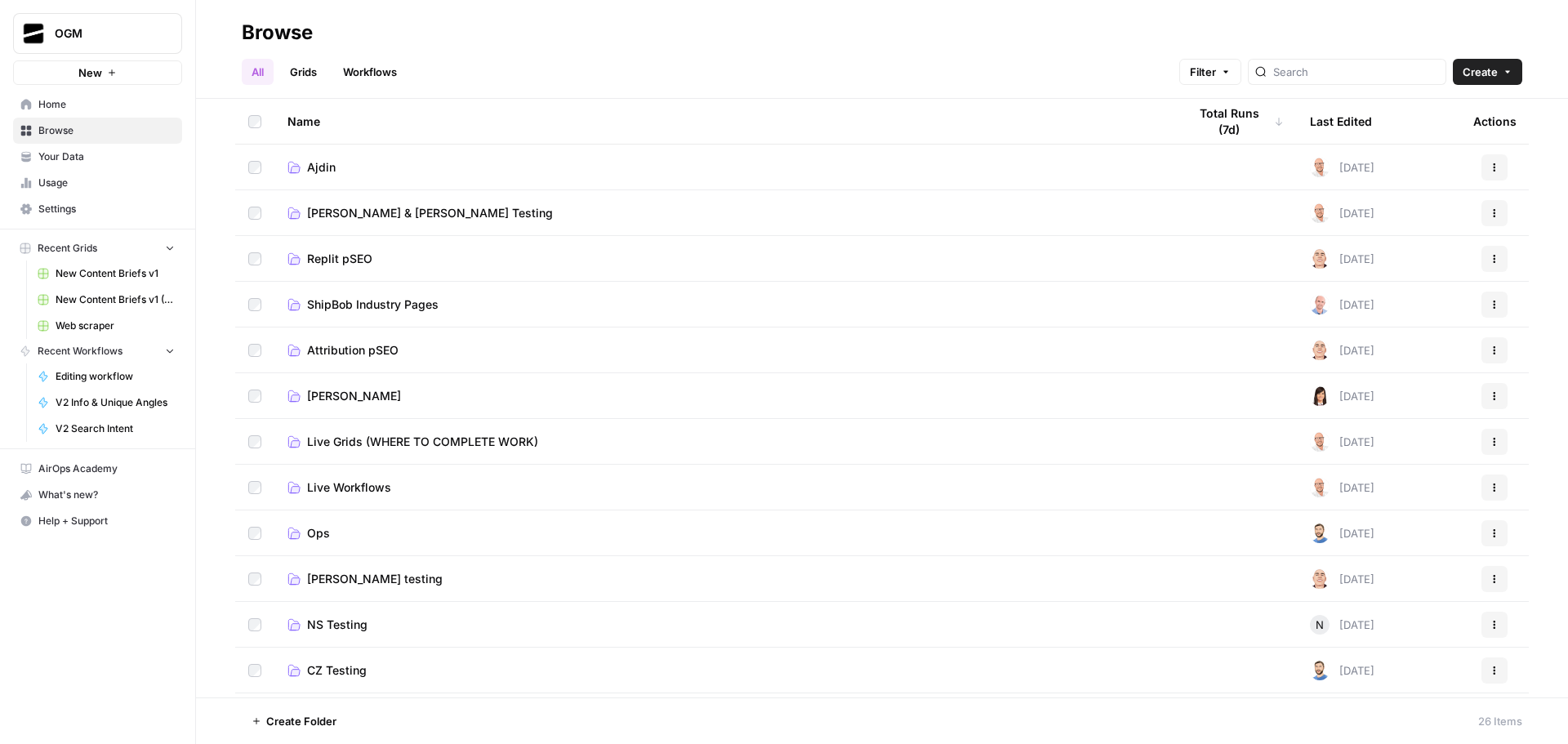
click at [321, 169] on span "Ajdin" at bounding box center [321, 167] width 29 height 16
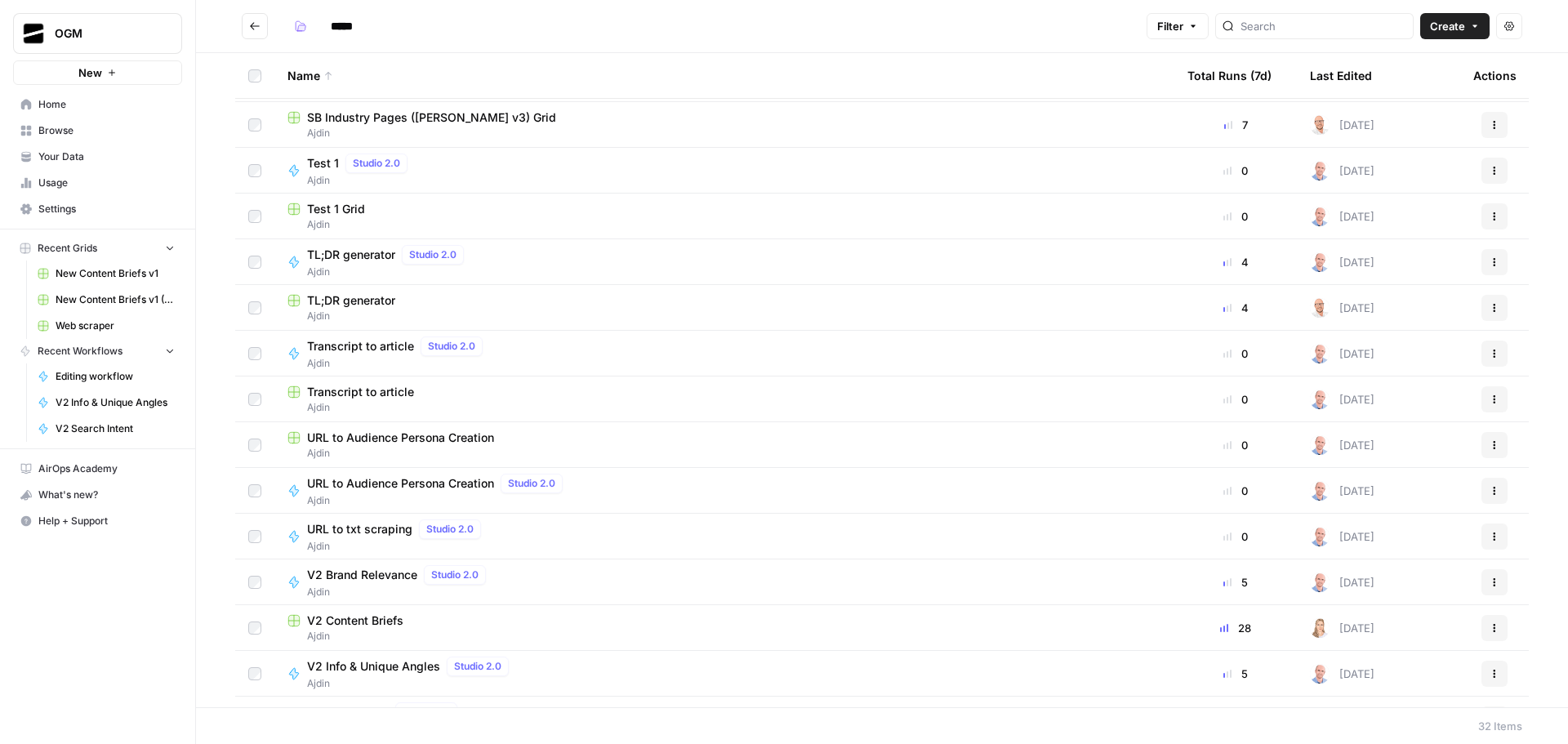
scroll to position [572, 0]
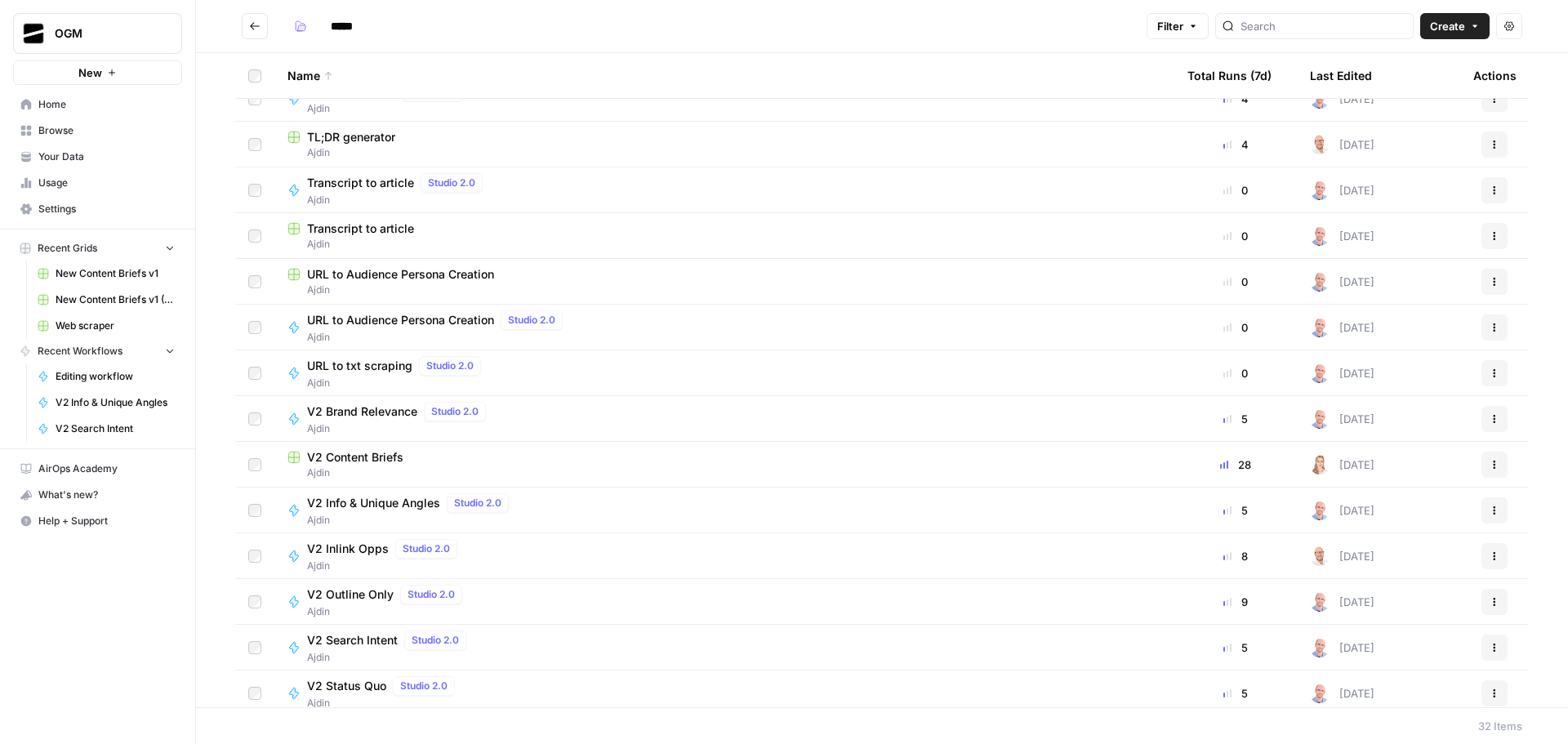
click at [357, 460] on span "V2 Content Briefs" at bounding box center [355, 457] width 97 height 16
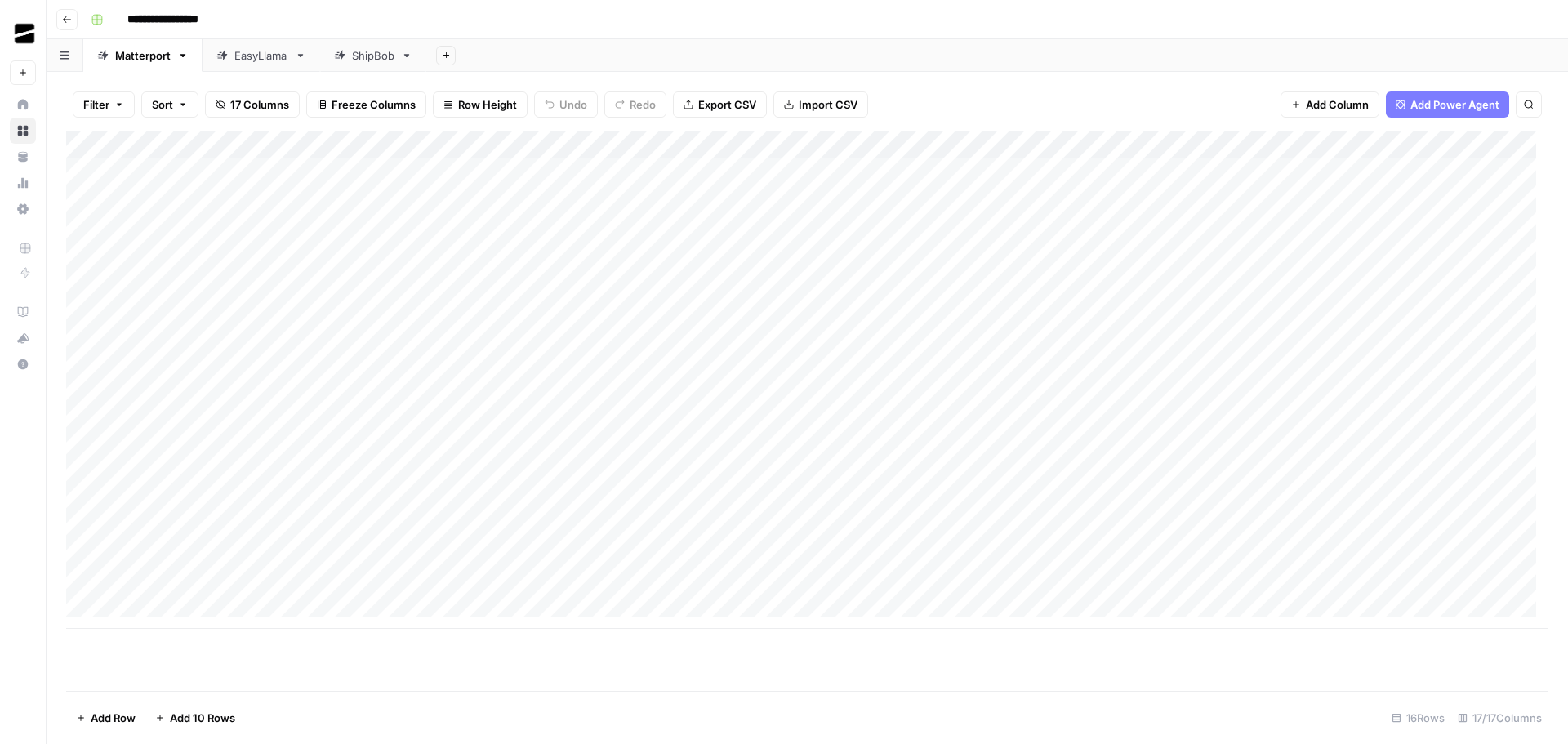
click at [380, 60] on div "ShipBob" at bounding box center [373, 55] width 42 height 16
click at [171, 222] on div "Add Column" at bounding box center [806, 185] width 1482 height 109
click at [700, 46] on div "Add Sheet" at bounding box center [997, 55] width 1141 height 33
click at [936, 53] on div "Add Sheet" at bounding box center [997, 55] width 1141 height 33
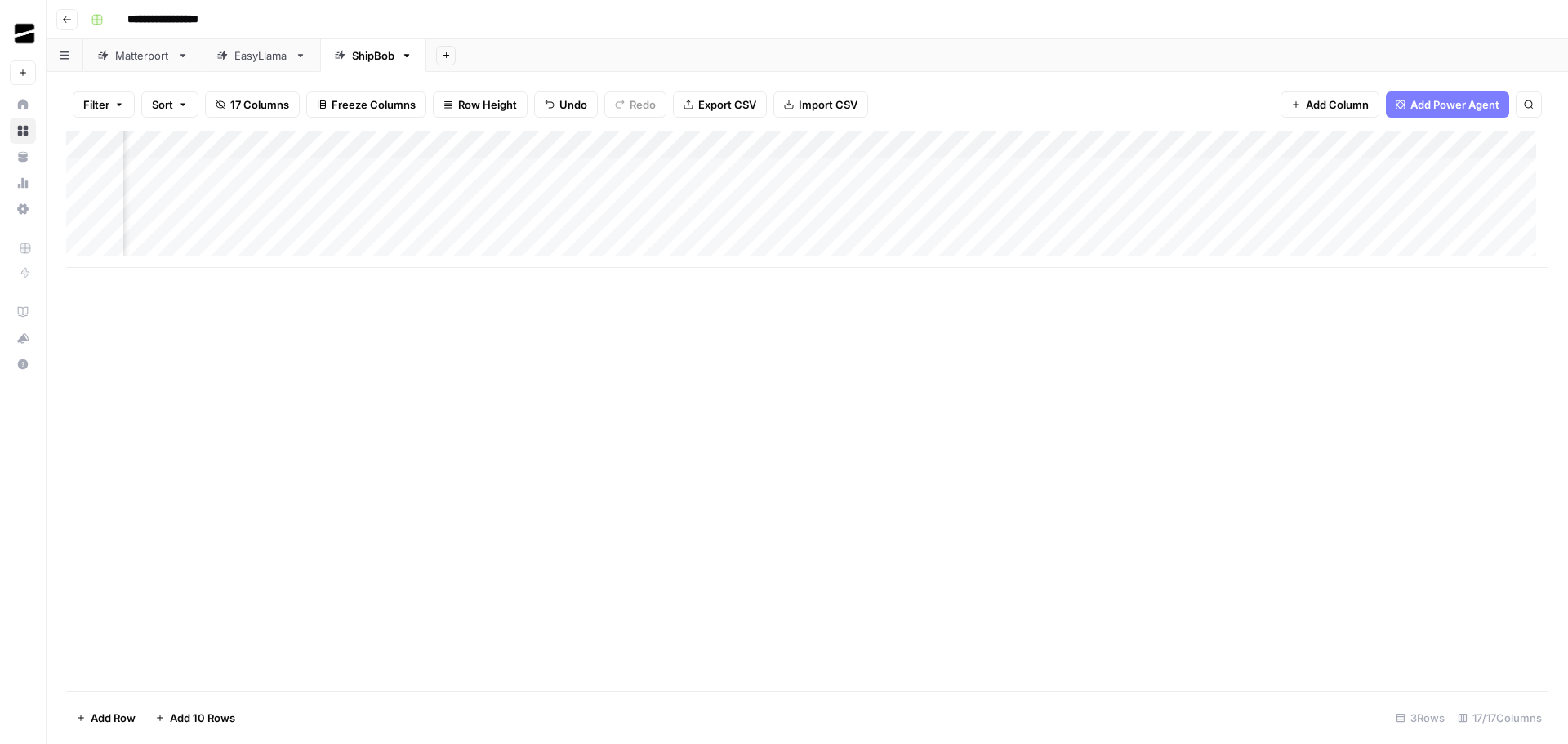
click at [587, 143] on div "Add Column" at bounding box center [806, 199] width 1482 height 137
click at [866, 428] on div "Add Column" at bounding box center [806, 411] width 1482 height 560
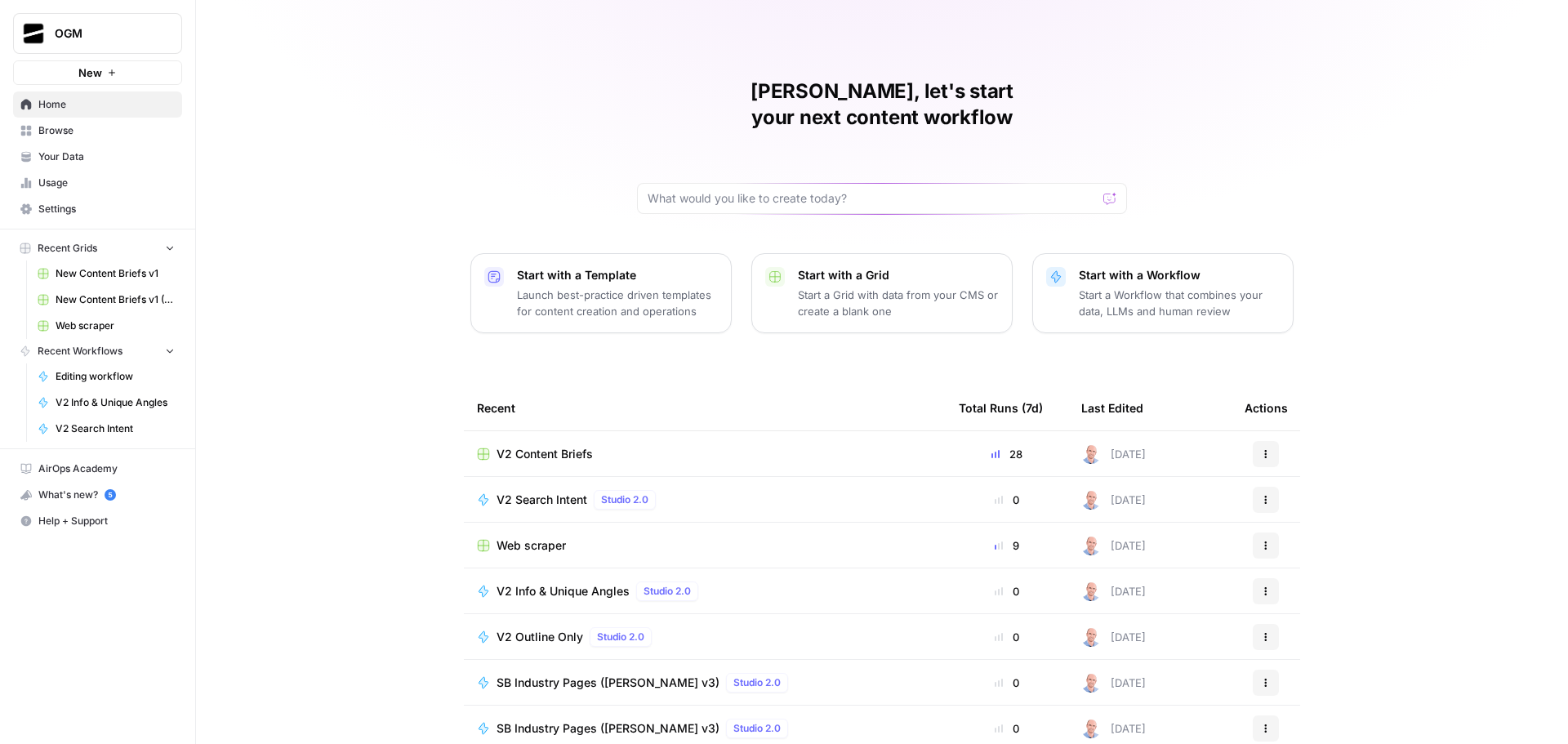
click at [98, 161] on span "Your Data" at bounding box center [106, 156] width 137 height 14
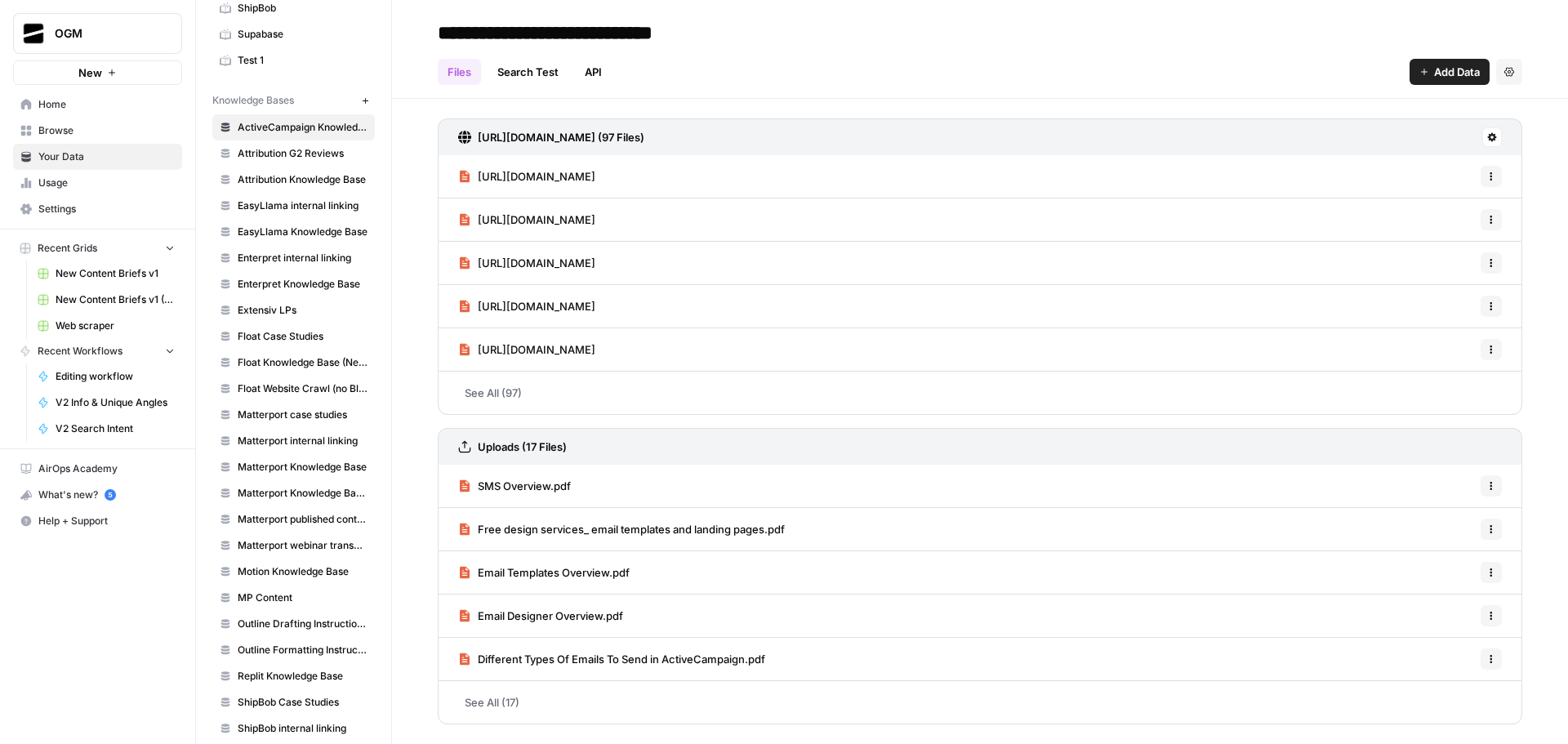
scroll to position [422, 0]
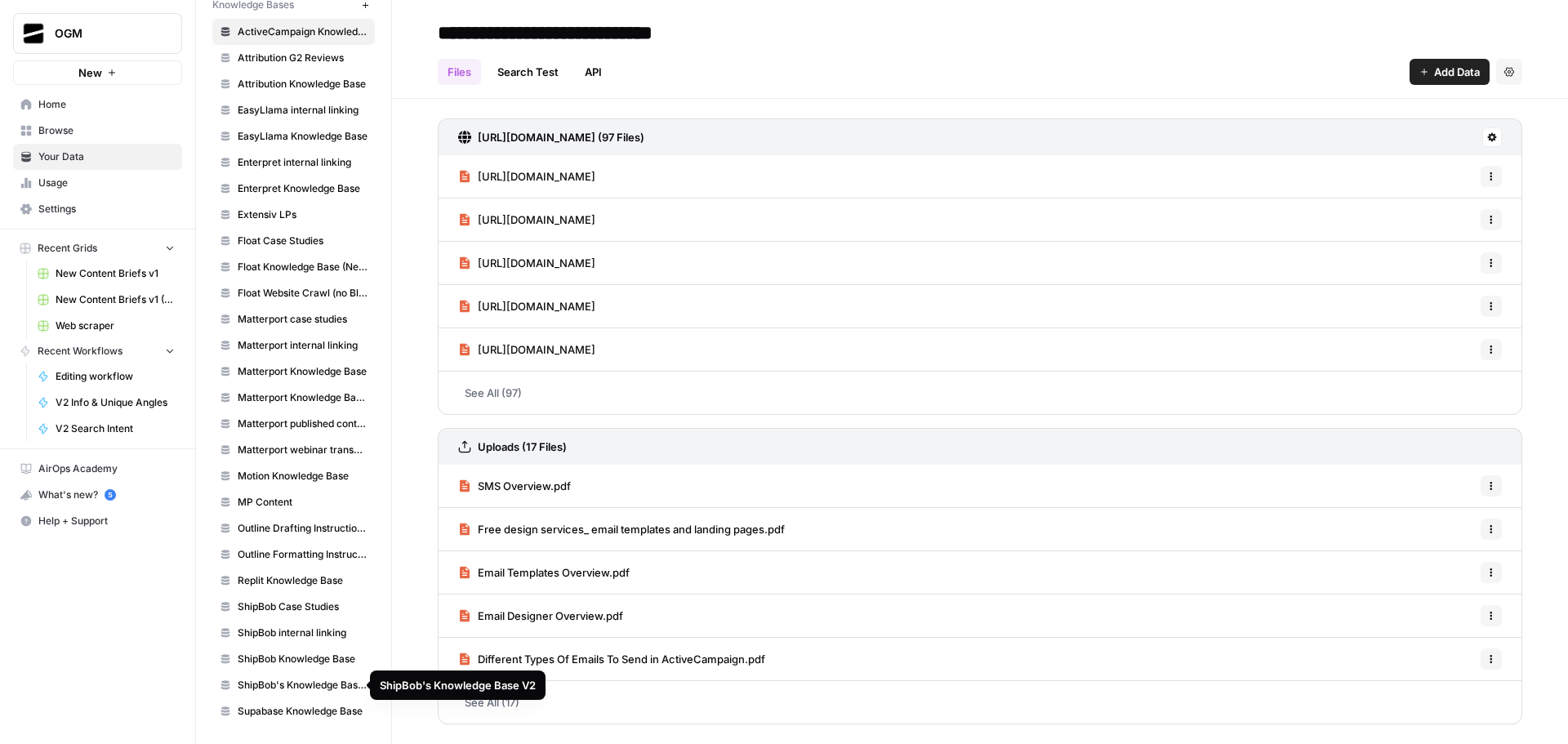
click at [317, 685] on span "ShipBob's Knowledge Base V2" at bounding box center [302, 685] width 130 height 14
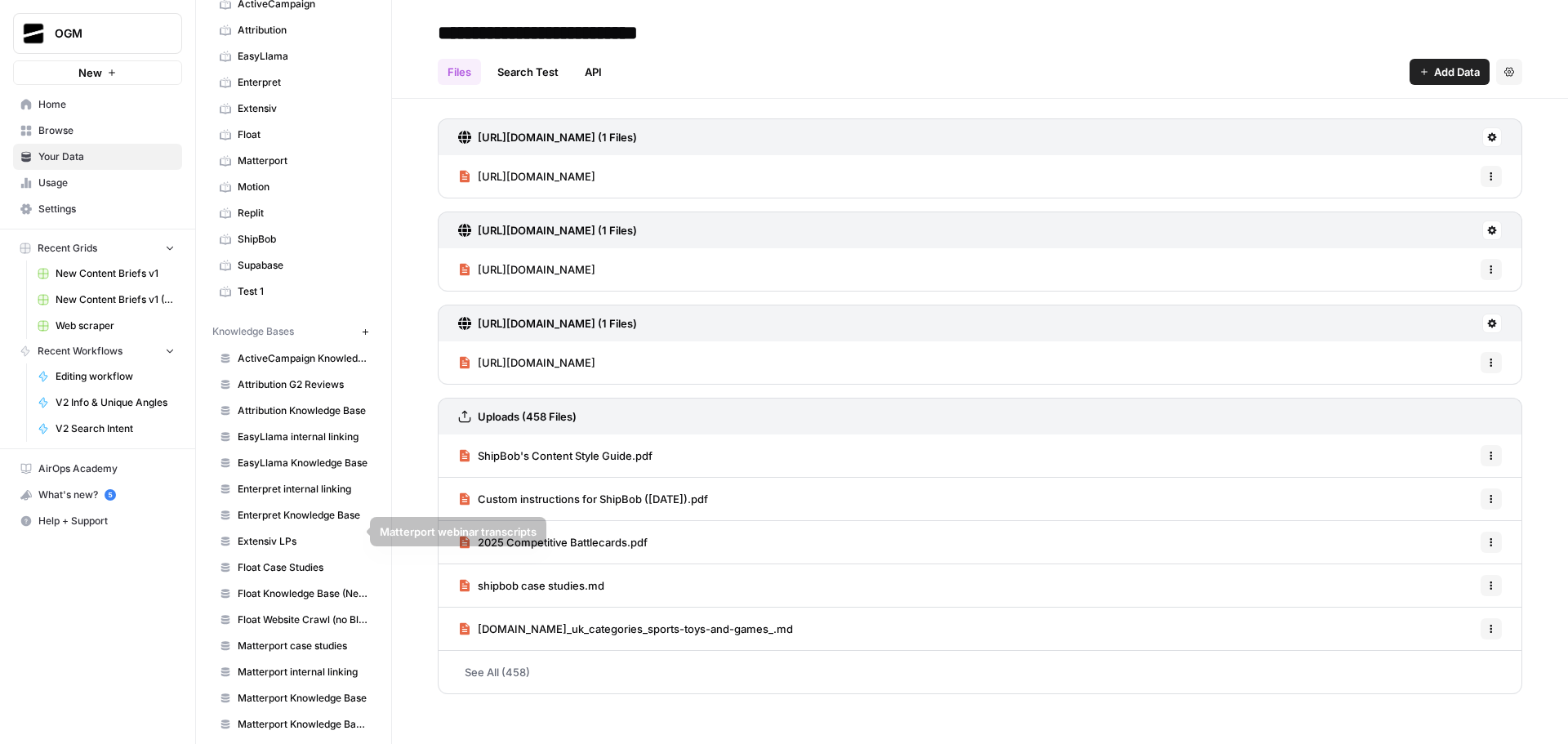
scroll to position [14, 0]
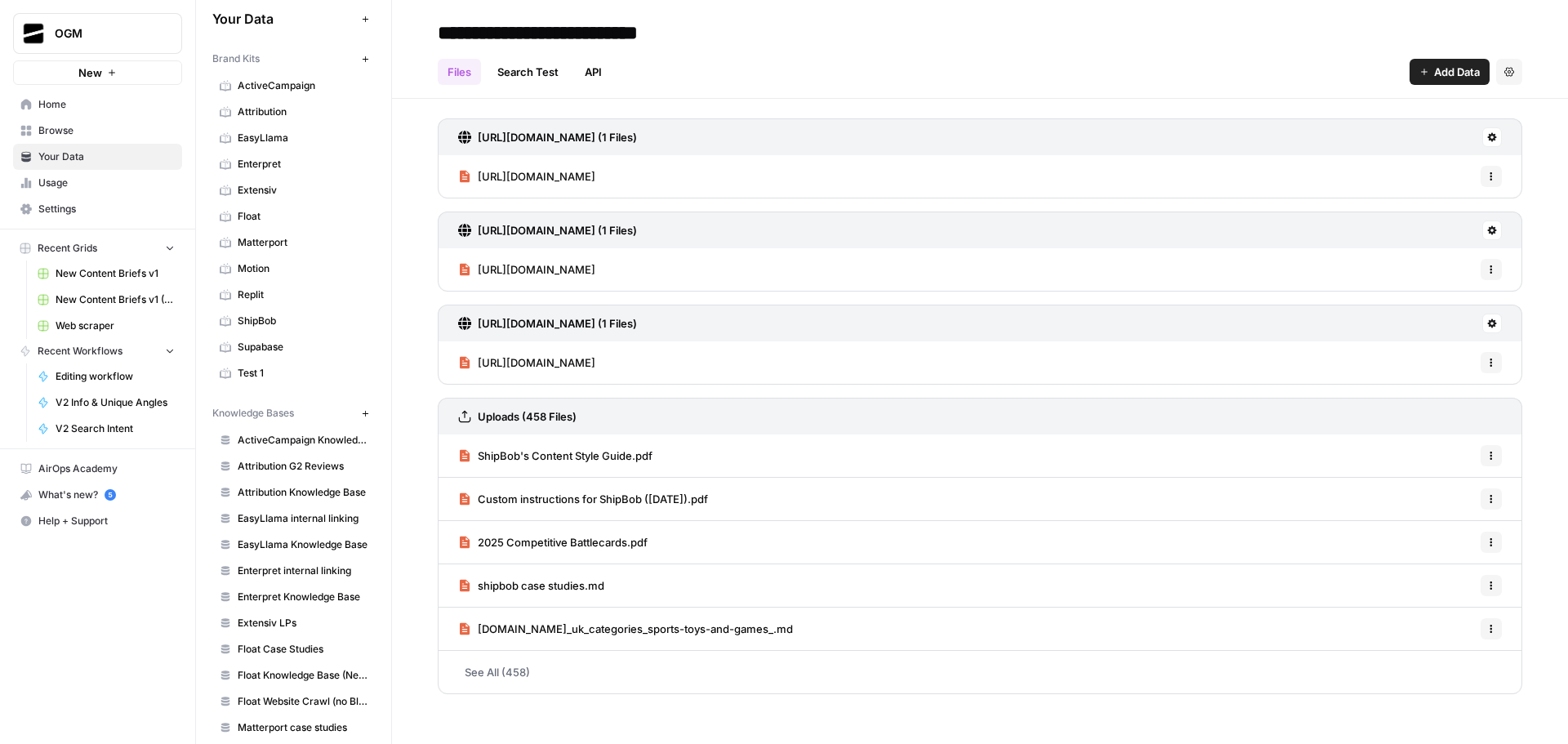
click at [287, 320] on span "ShipBob" at bounding box center [302, 321] width 130 height 14
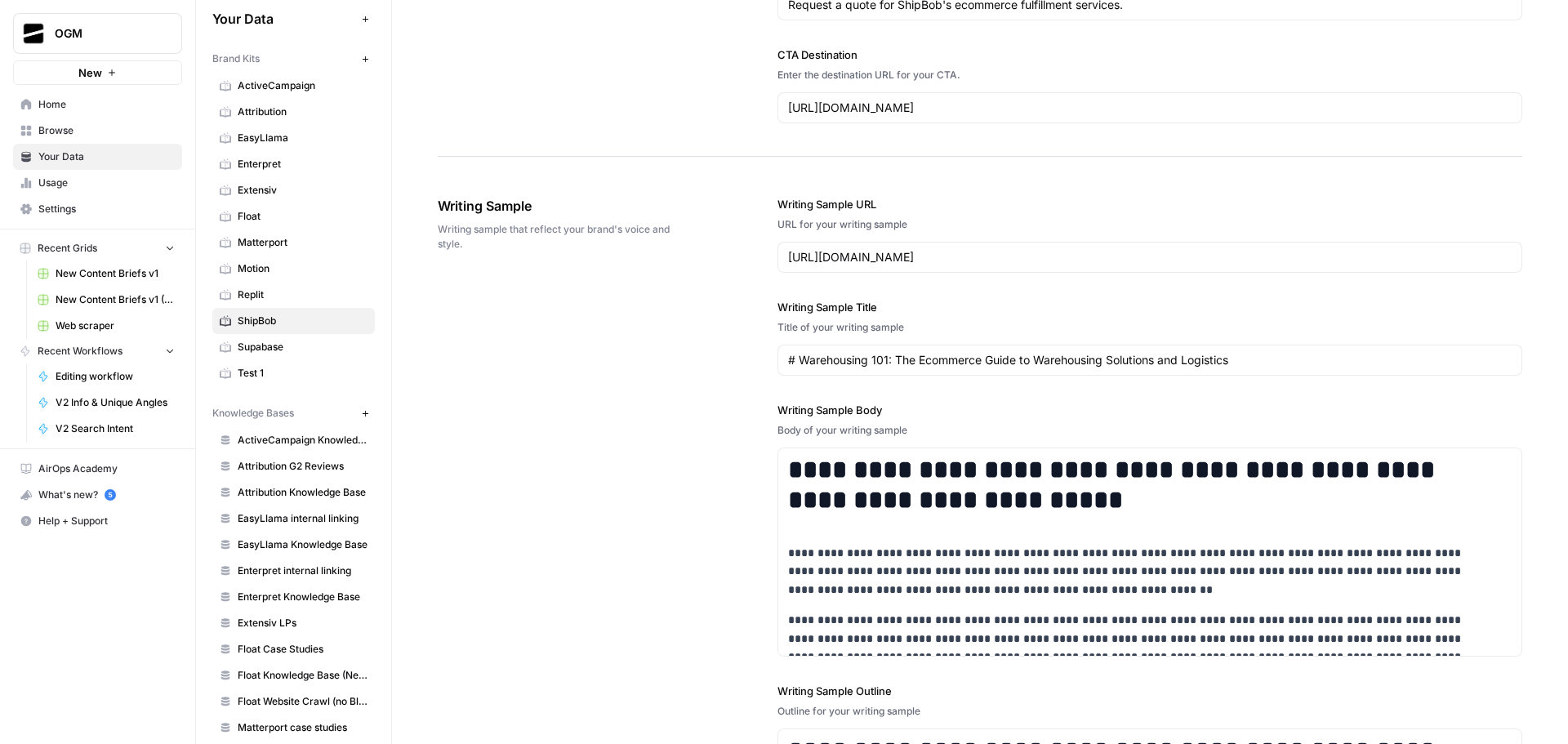
scroll to position [2233, 0]
